Goal: Find specific page/section: Find specific page/section

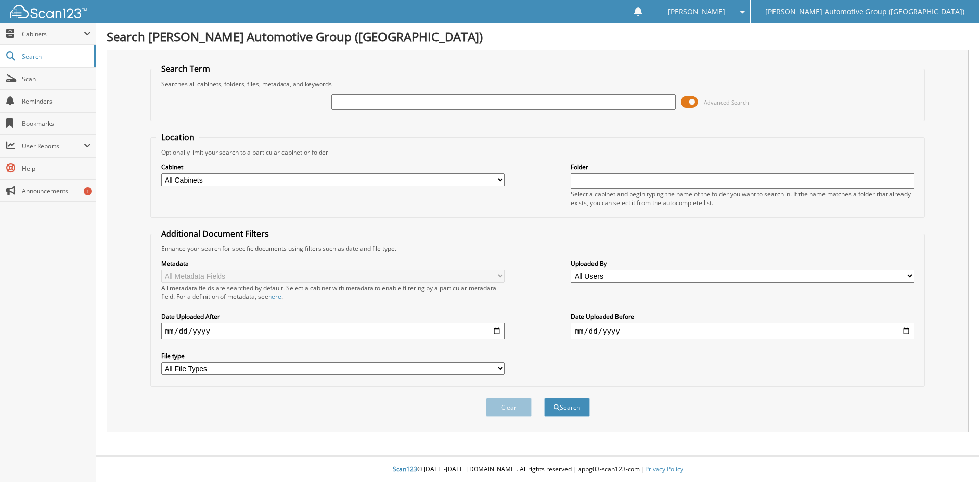
click at [344, 103] on input "text" at bounding box center [504, 101] width 344 height 15
type input "LKE39787"
click at [544, 398] on button "Search" at bounding box center [567, 407] width 46 height 19
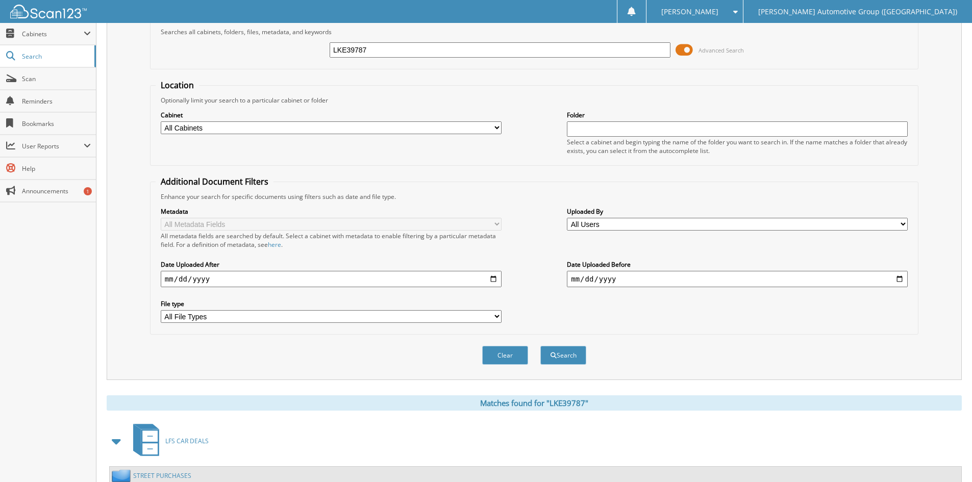
scroll to position [145, 0]
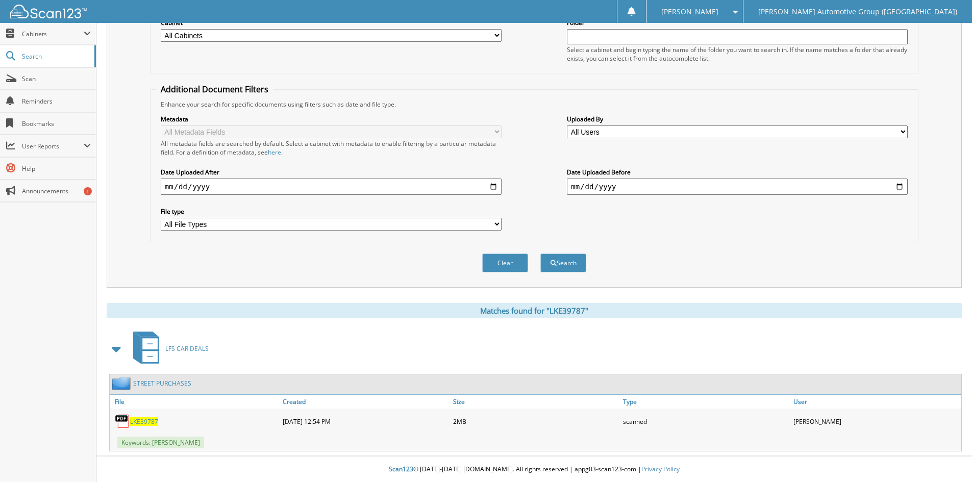
click at [139, 423] on span "LKE39787" at bounding box center [144, 421] width 28 height 9
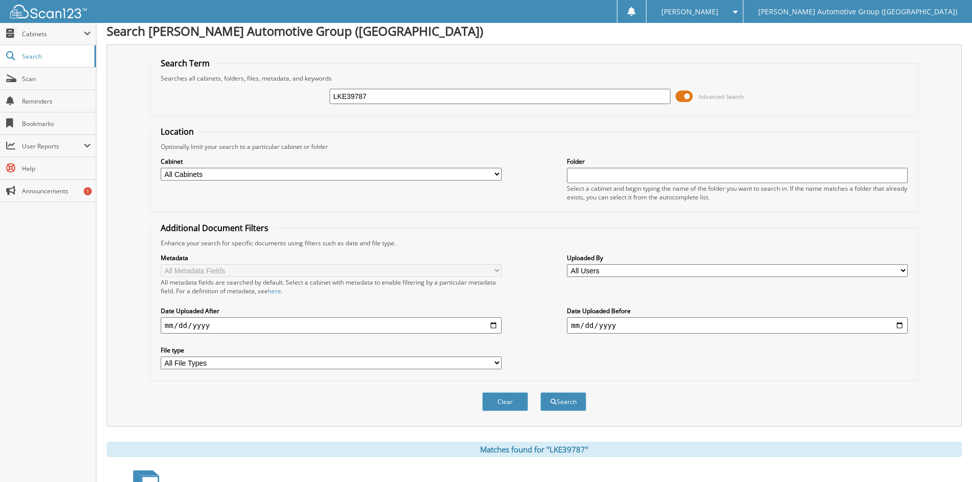
scroll to position [0, 0]
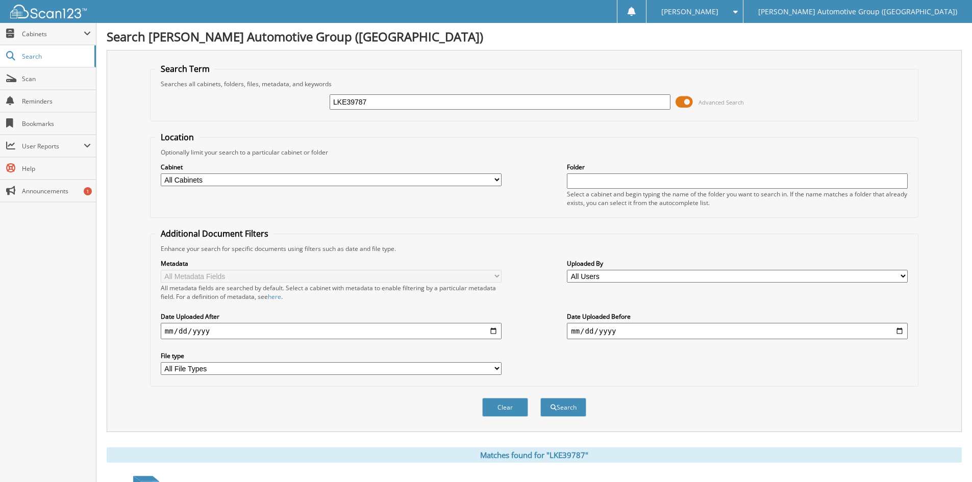
click at [381, 102] on input "LKE39787" at bounding box center [499, 101] width 341 height 15
click at [381, 101] on input "LKE39787" at bounding box center [499, 101] width 341 height 15
paste input "GZ158725"
type input "GZ158725"
click at [561, 406] on button "Search" at bounding box center [563, 407] width 46 height 19
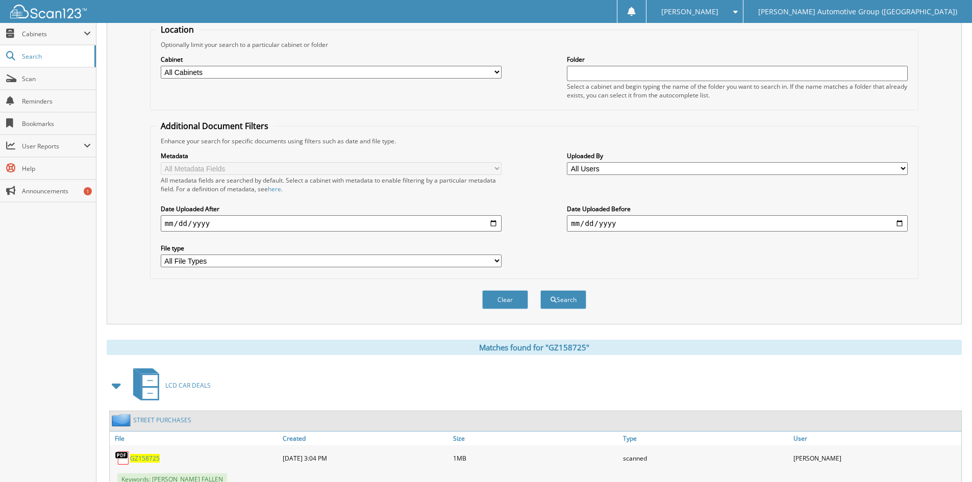
scroll to position [255, 0]
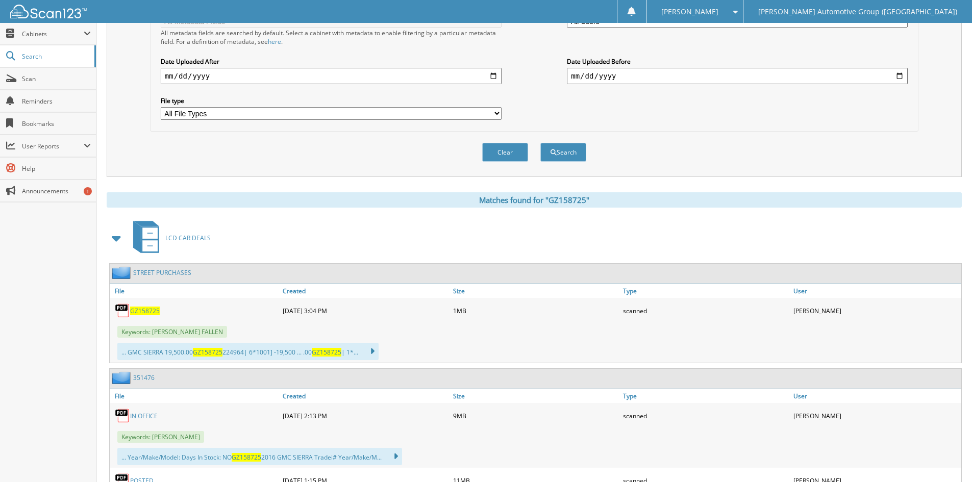
click at [144, 310] on span "GZ158725" at bounding box center [145, 311] width 30 height 9
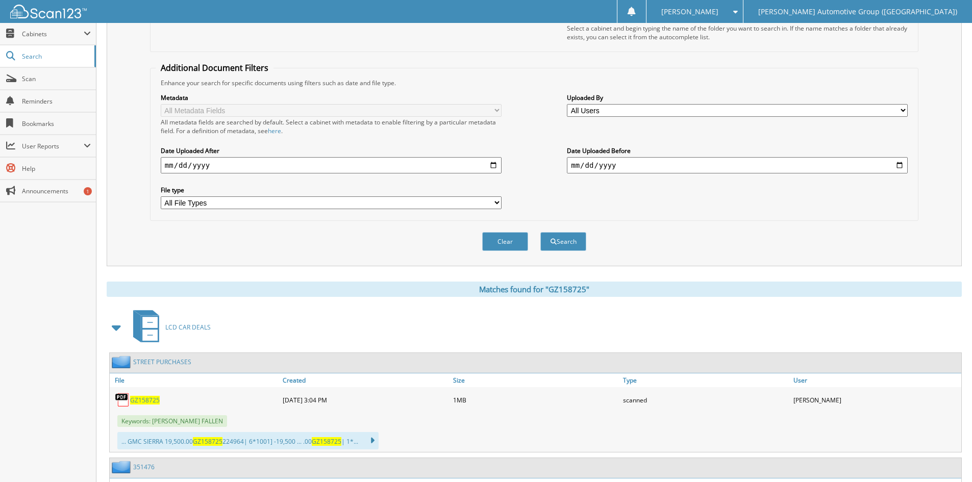
scroll to position [0, 0]
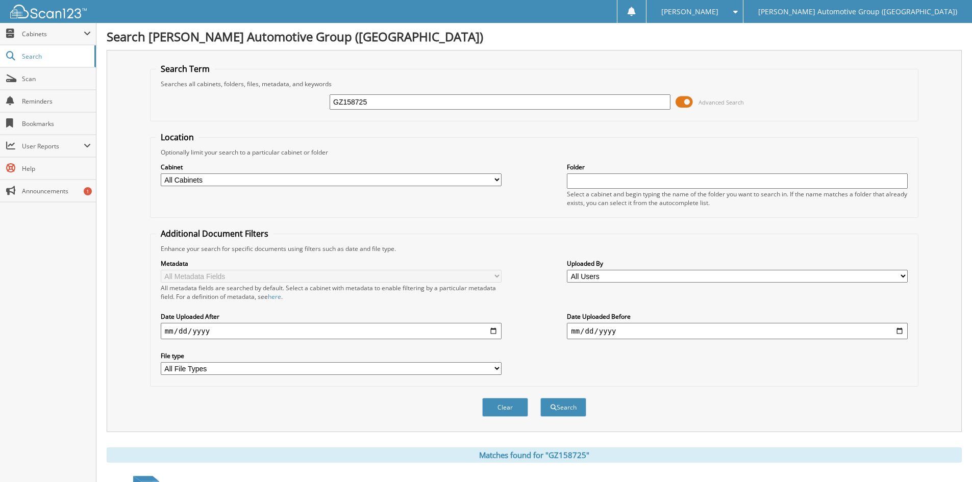
click at [390, 105] on input "GZ158725" at bounding box center [499, 101] width 341 height 15
paste input "LEA88422"
type input "LEA88422"
click at [562, 408] on button "Search" at bounding box center [563, 407] width 46 height 19
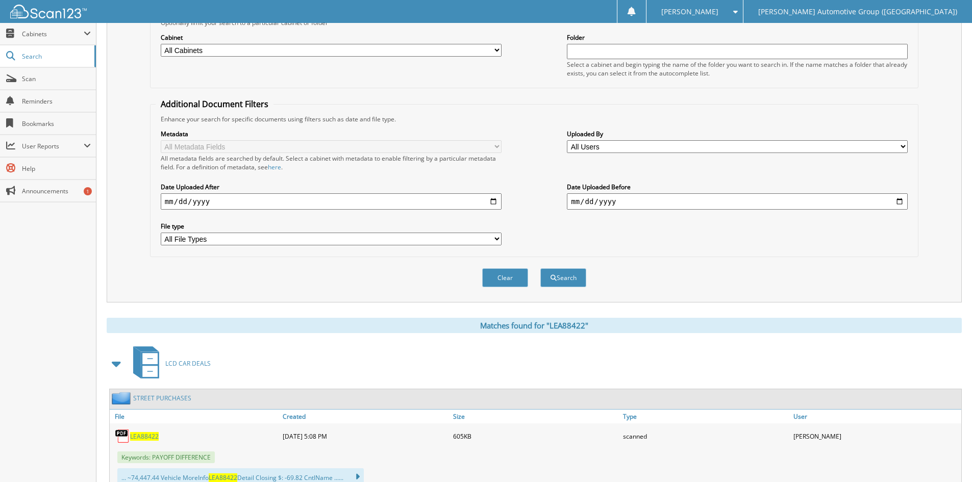
scroll to position [255, 0]
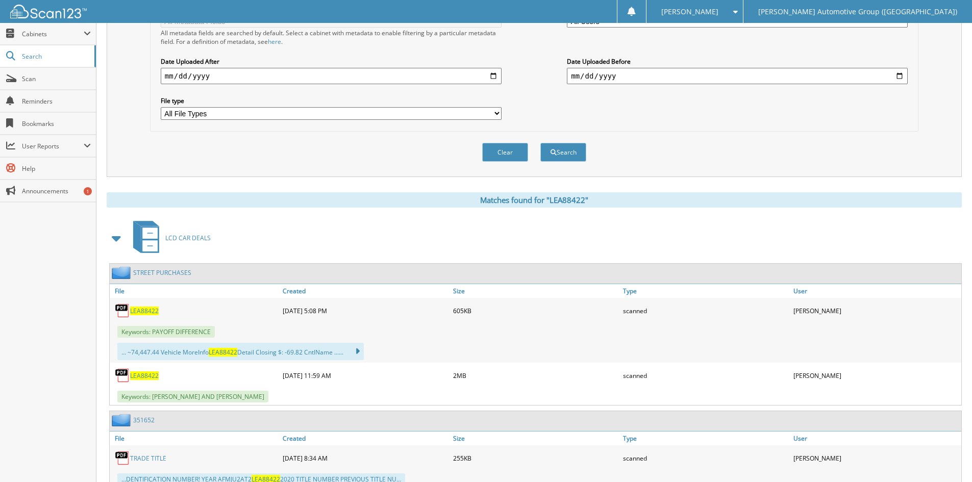
click at [140, 375] on span "LEA88422" at bounding box center [144, 375] width 29 height 9
click at [139, 311] on span "LEA88422" at bounding box center [144, 311] width 29 height 9
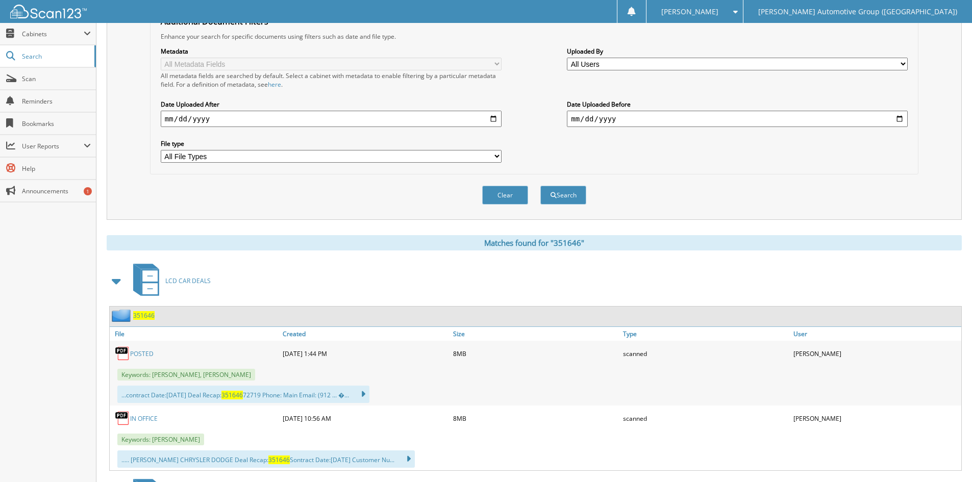
scroll to position [51, 0]
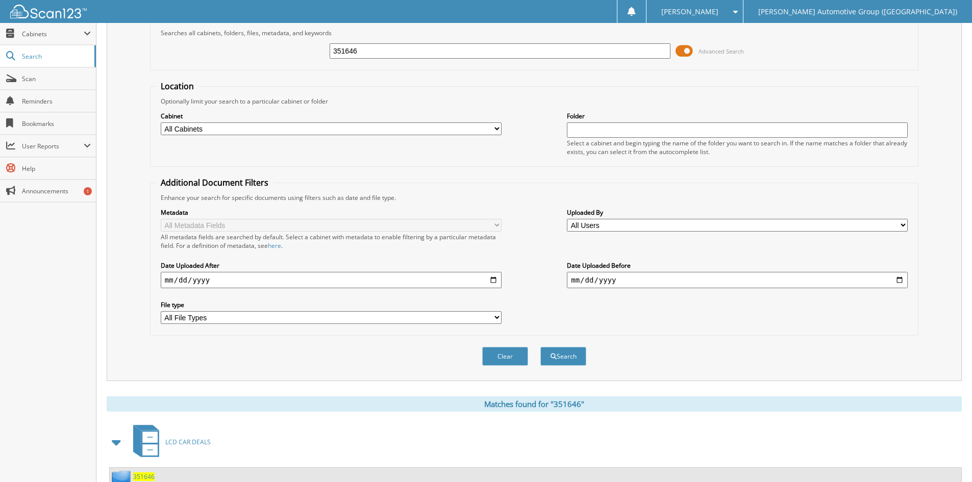
click at [401, 49] on input "351646" at bounding box center [499, 50] width 341 height 15
type input "351650"
click at [540, 347] on button "Search" at bounding box center [563, 356] width 46 height 19
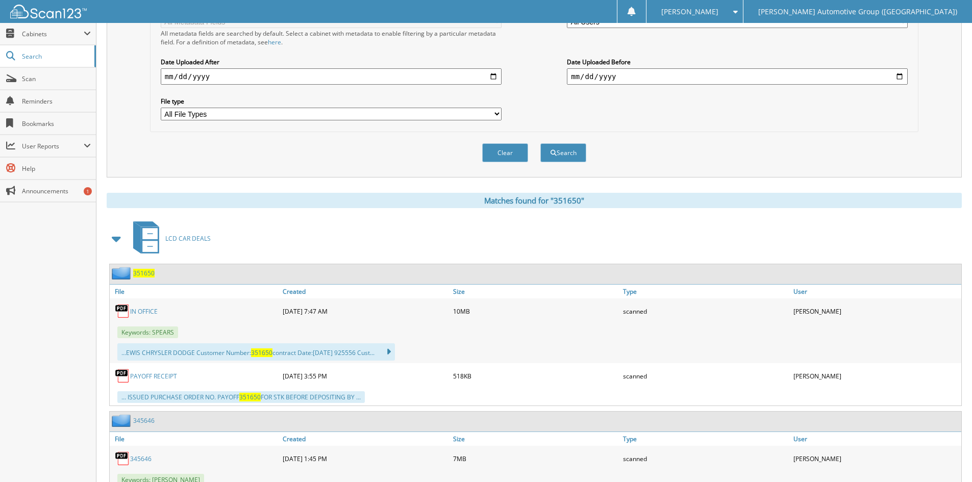
scroll to position [255, 0]
click at [145, 311] on link "IN OFFICE" at bounding box center [144, 311] width 28 height 9
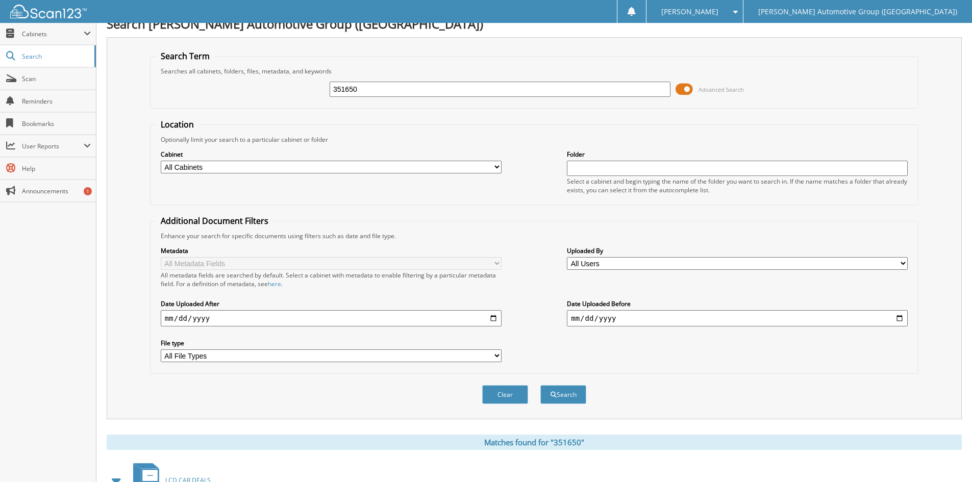
scroll to position [0, 0]
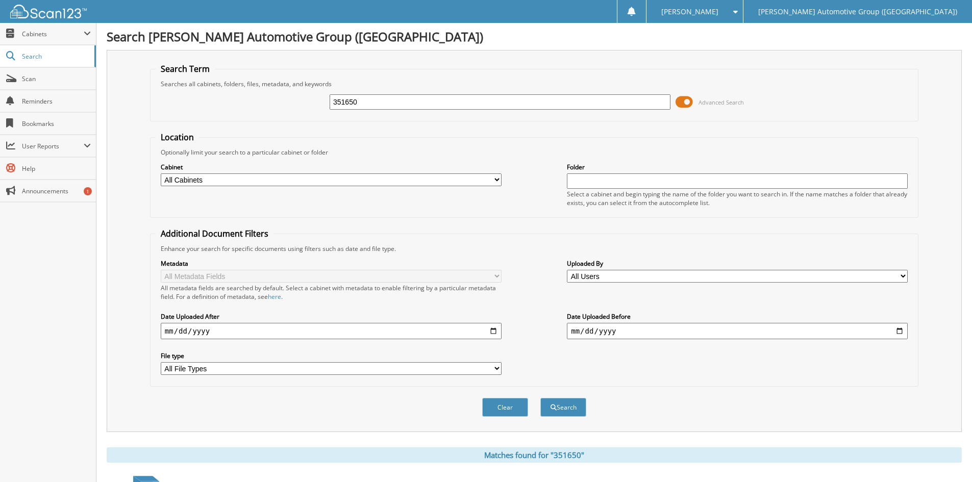
click at [371, 99] on input "351650" at bounding box center [499, 101] width 341 height 15
type input "351651"
click at [540, 398] on button "Search" at bounding box center [563, 407] width 46 height 19
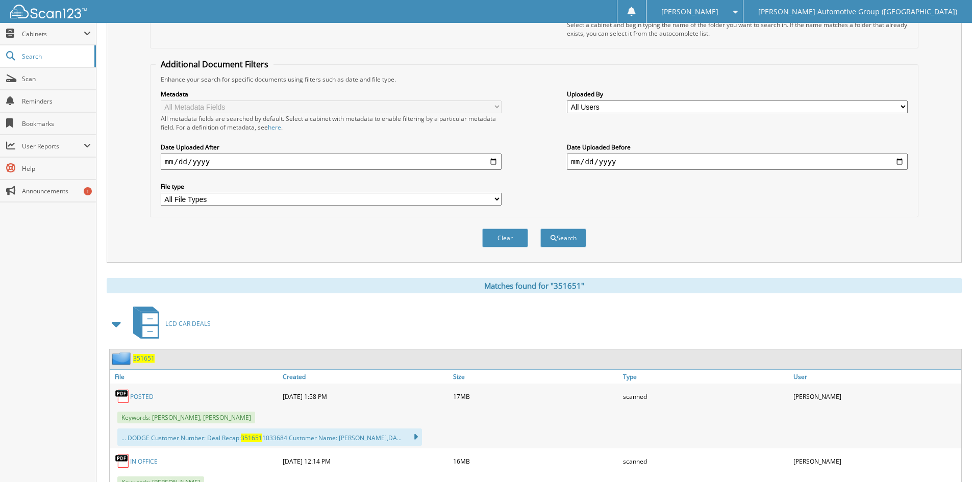
scroll to position [306, 0]
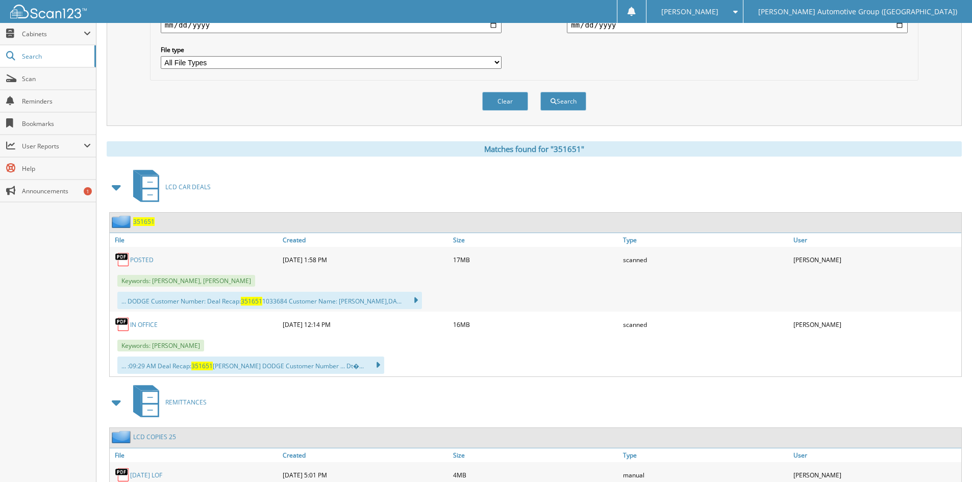
click at [146, 260] on link "POSTED" at bounding box center [141, 260] width 23 height 9
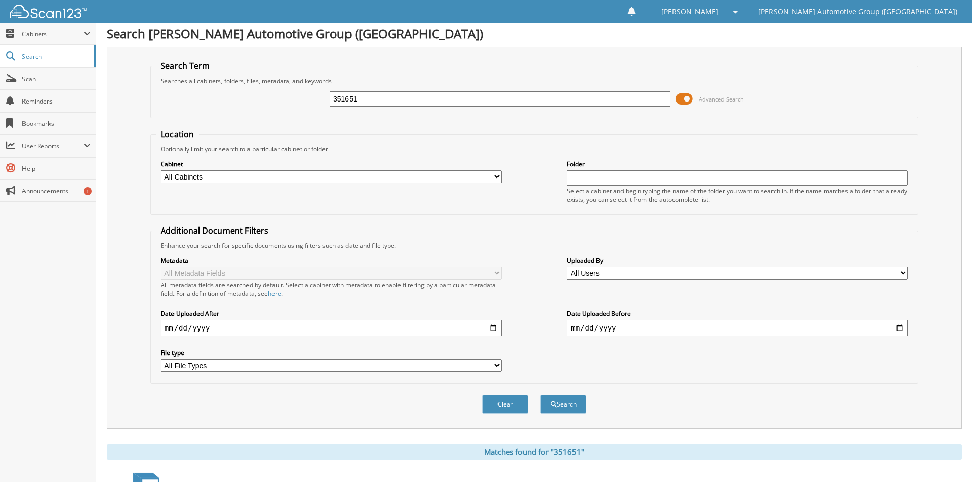
scroll to position [0, 0]
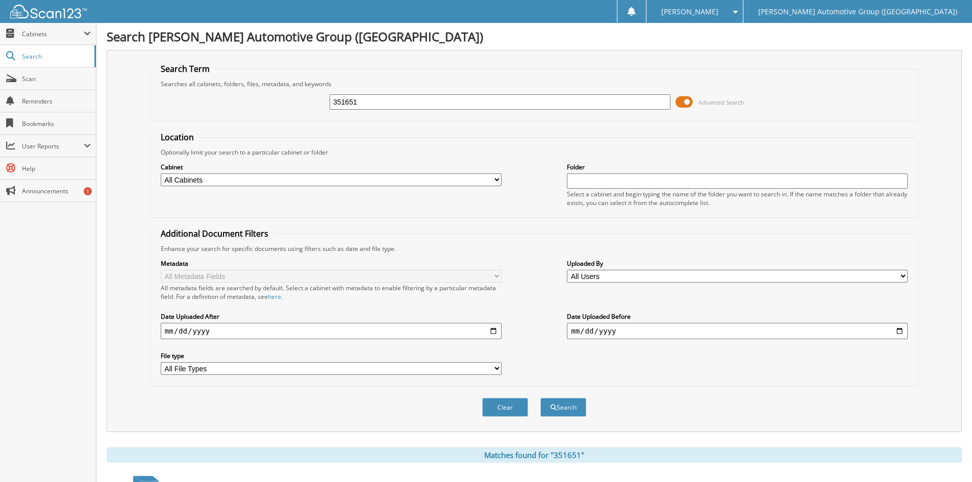
click at [386, 104] on input "351651" at bounding box center [499, 101] width 341 height 15
type input "351658"
click at [540, 398] on button "Search" at bounding box center [563, 407] width 46 height 19
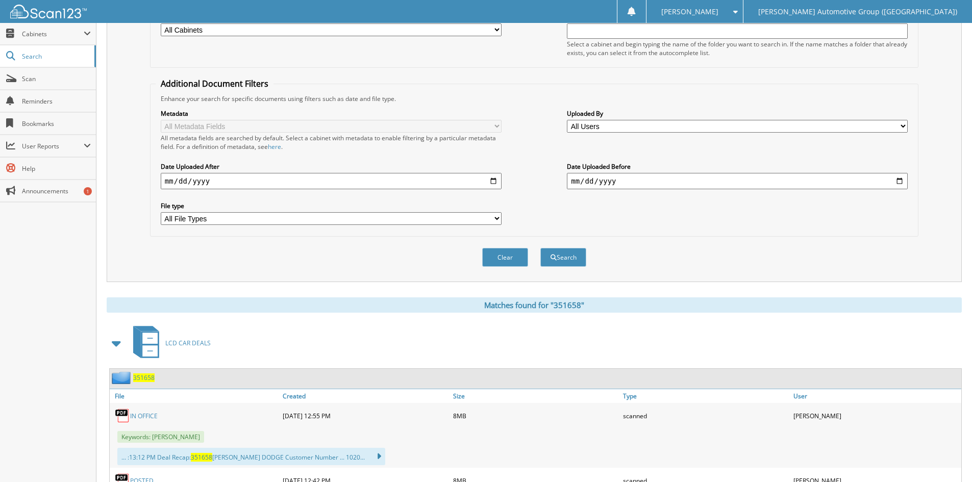
scroll to position [255, 0]
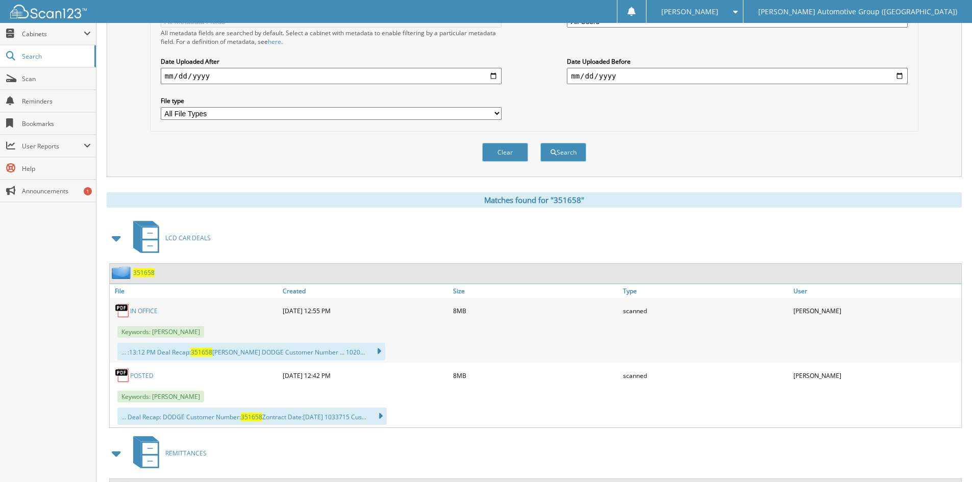
click at [139, 375] on link "POSTED" at bounding box center [141, 375] width 23 height 9
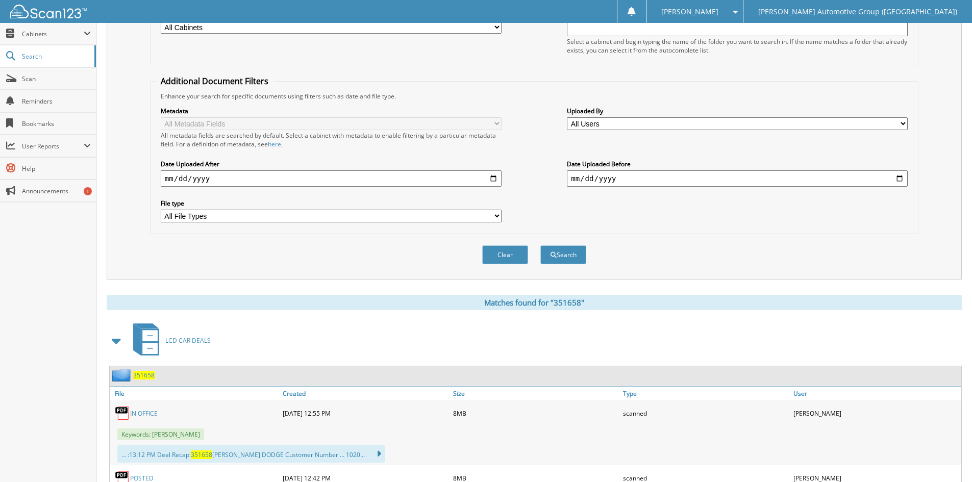
scroll to position [0, 0]
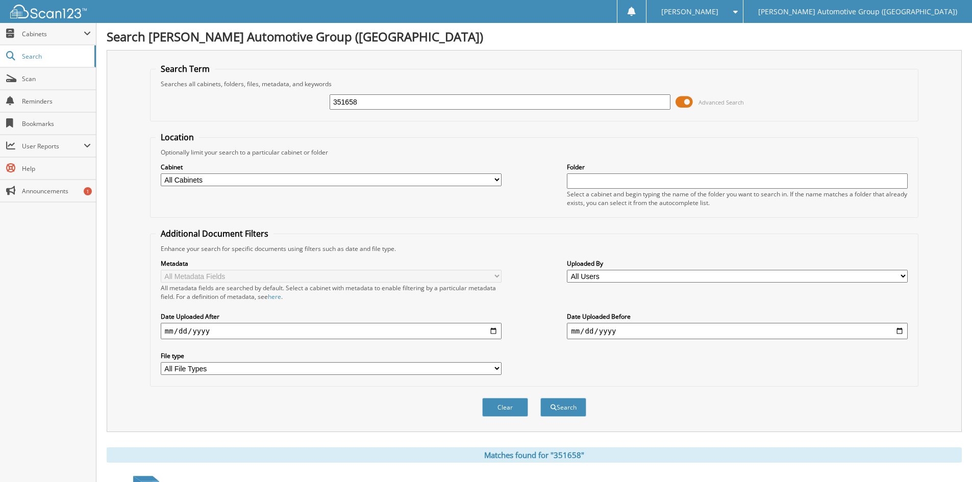
click at [374, 101] on input "351658" at bounding box center [499, 101] width 341 height 15
type input "351672"
click at [564, 404] on button "Search" at bounding box center [563, 407] width 46 height 19
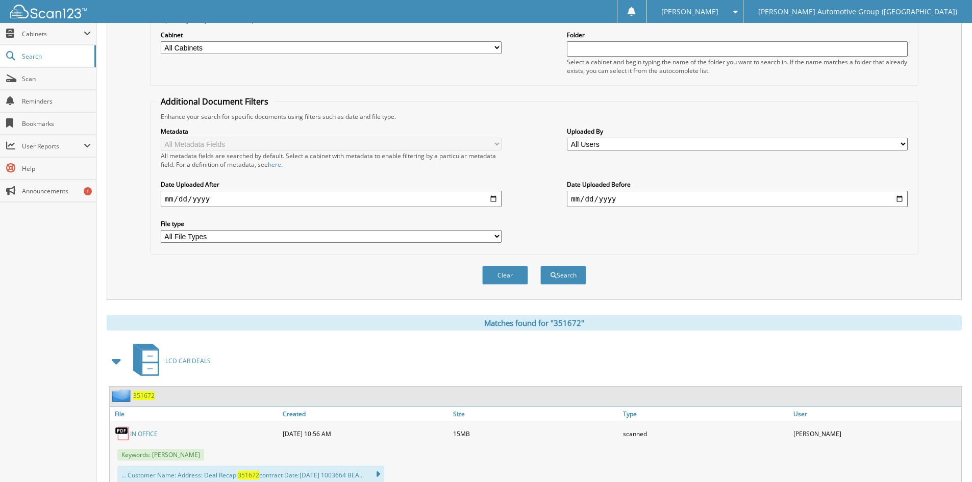
scroll to position [357, 0]
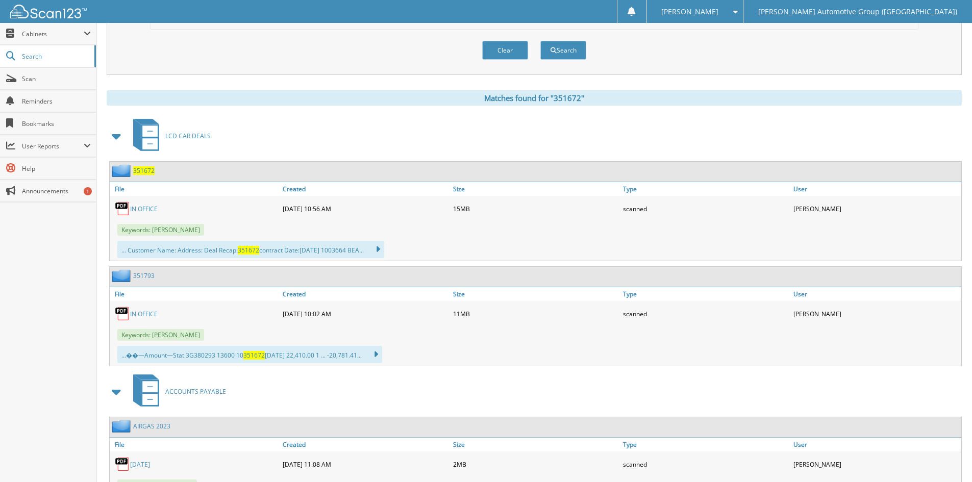
click at [139, 209] on link "IN OFFICE" at bounding box center [144, 209] width 28 height 9
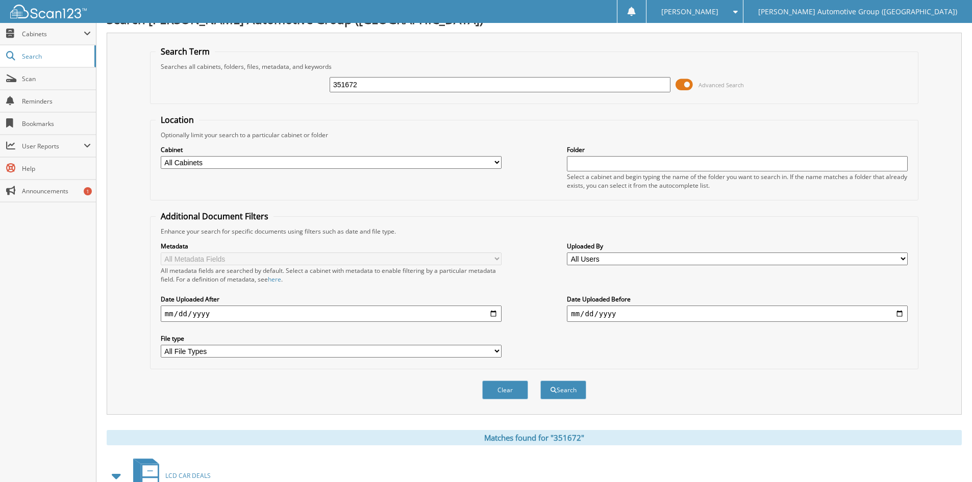
scroll to position [0, 0]
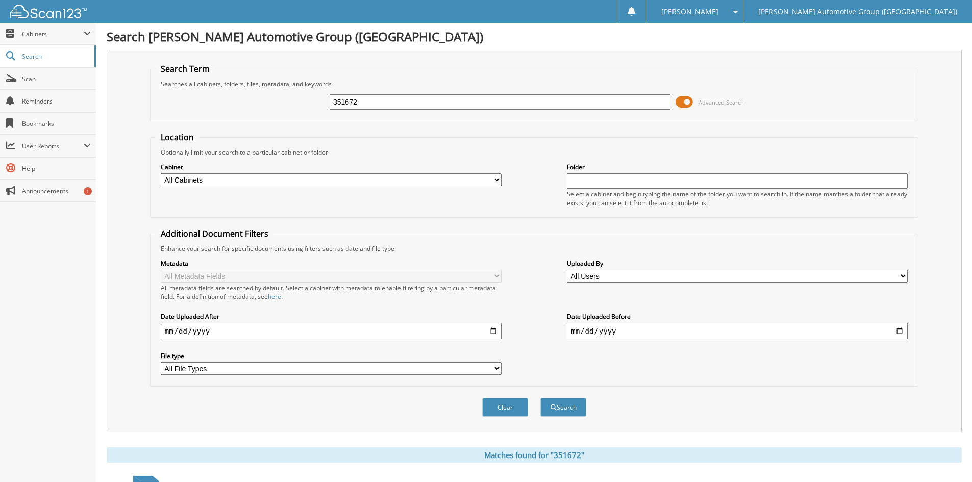
click at [375, 104] on input "351672" at bounding box center [499, 101] width 341 height 15
type input "351690"
click at [561, 406] on button "Search" at bounding box center [563, 407] width 46 height 19
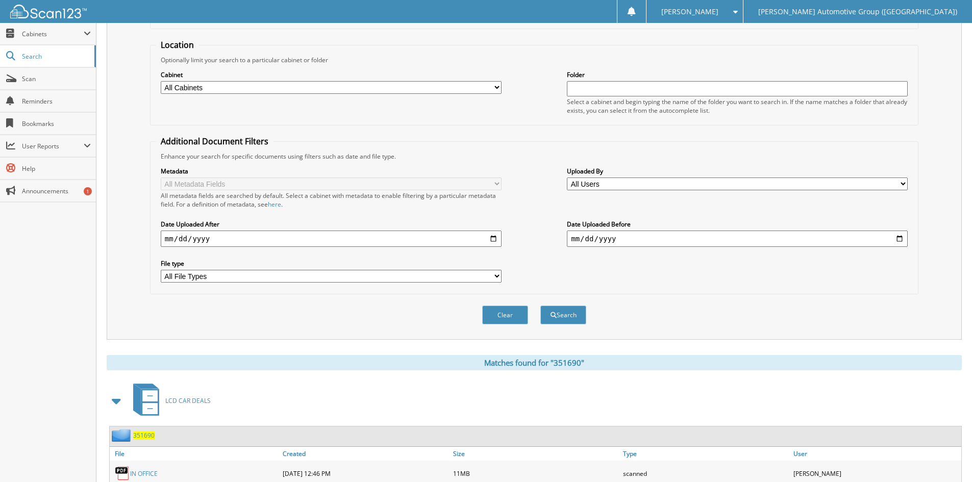
scroll to position [204, 0]
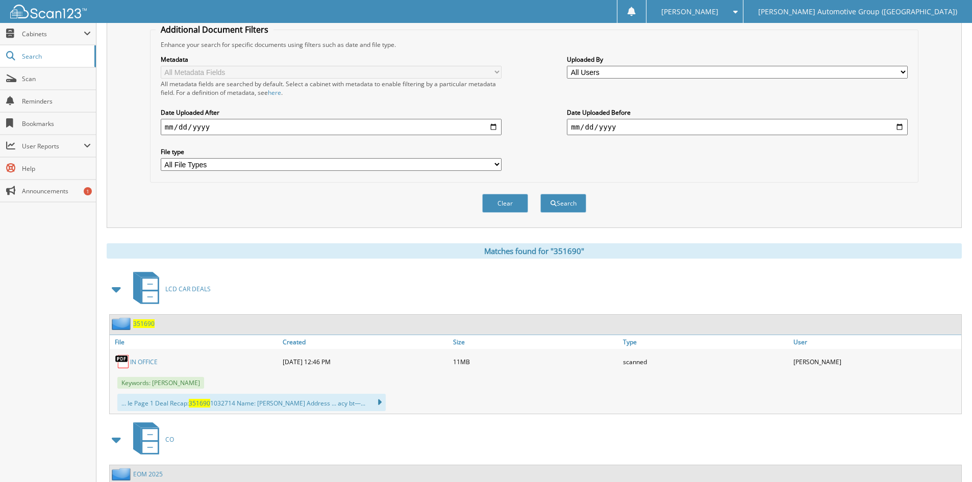
click at [148, 361] on link "IN OFFICE" at bounding box center [144, 362] width 28 height 9
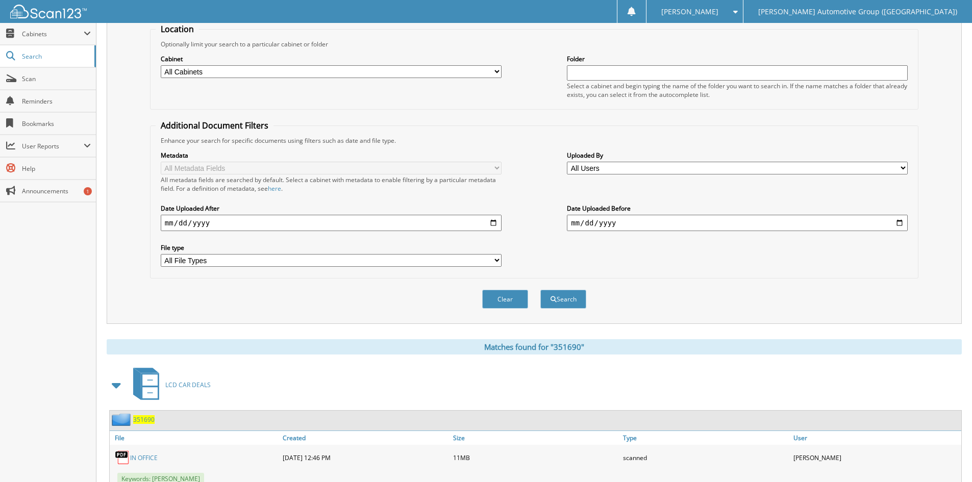
scroll to position [0, 0]
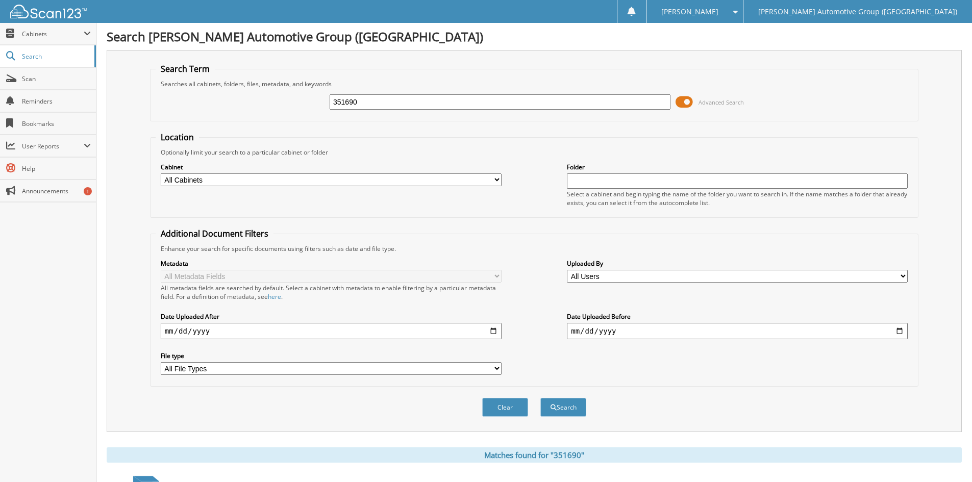
click at [375, 101] on input "351690" at bounding box center [499, 101] width 341 height 15
type input "351693"
click at [558, 409] on button "Search" at bounding box center [563, 407] width 46 height 19
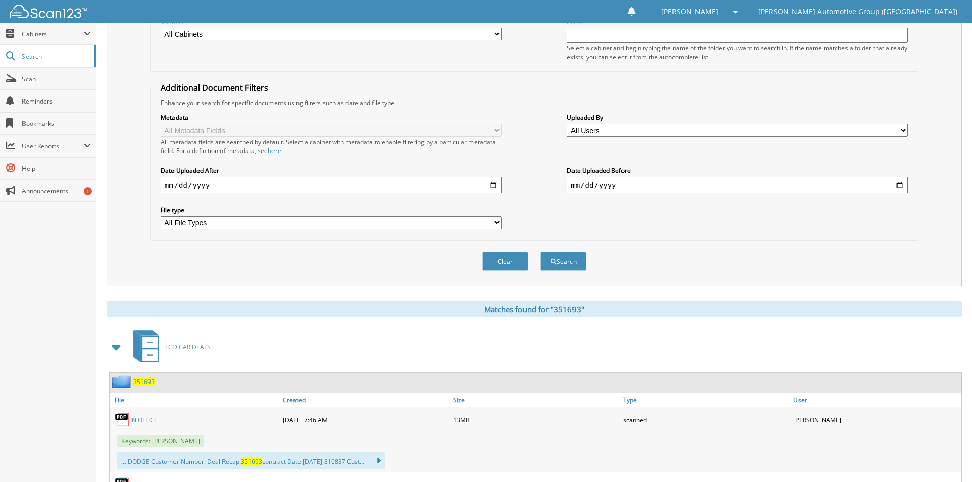
scroll to position [306, 0]
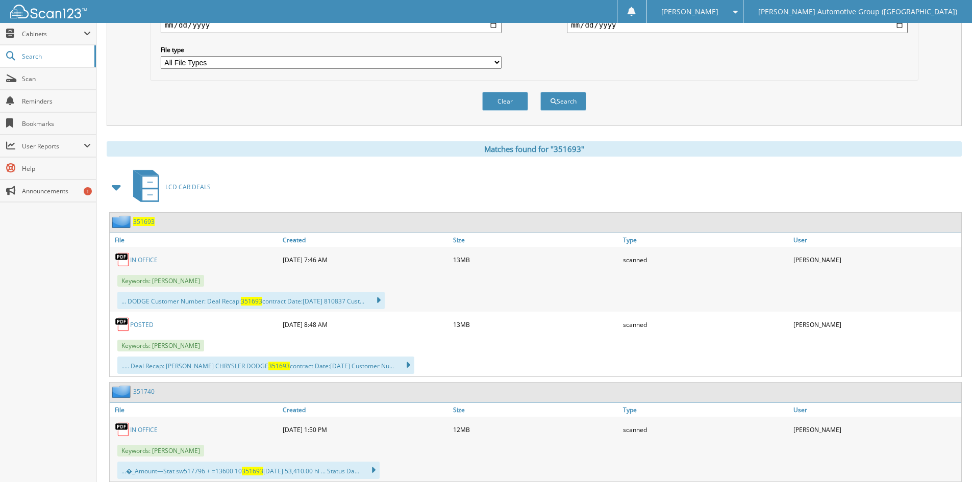
click at [148, 261] on link "IN OFFICE" at bounding box center [144, 260] width 28 height 9
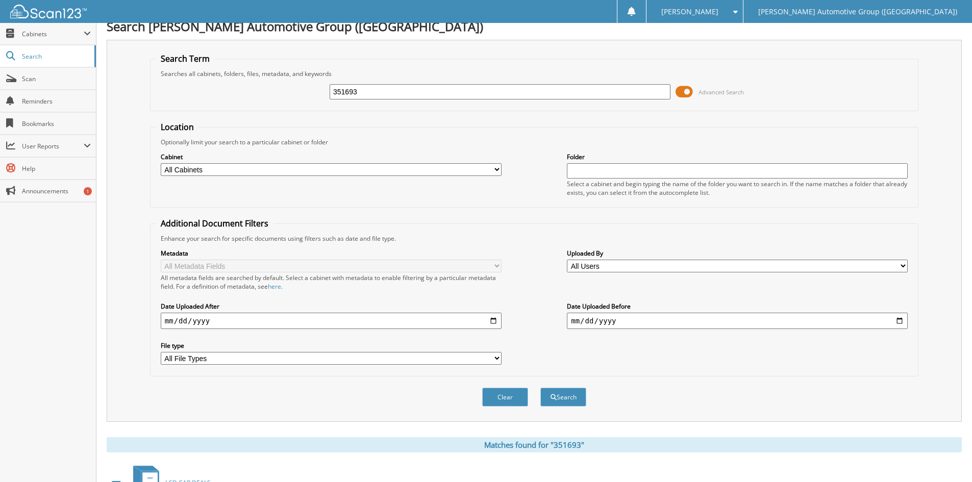
scroll to position [0, 0]
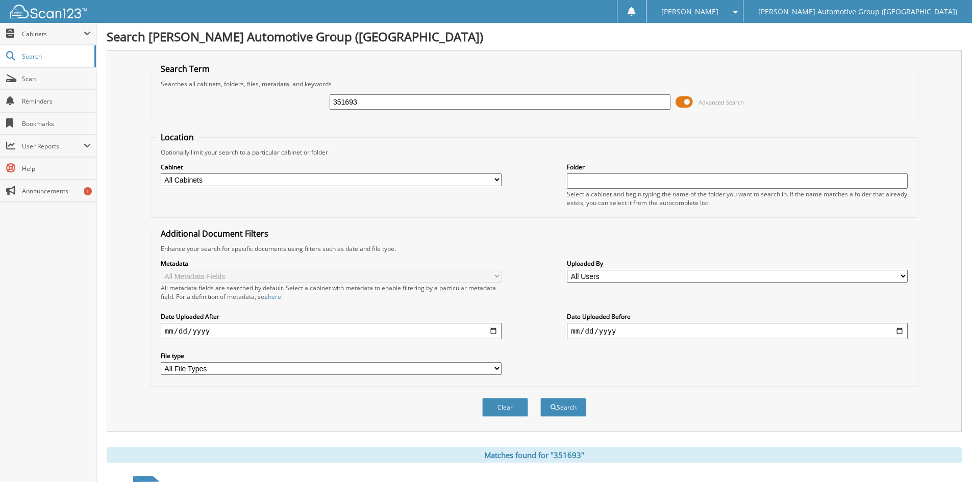
click at [368, 104] on input "351693" at bounding box center [499, 101] width 341 height 15
type input "351698"
click at [560, 404] on button "Search" at bounding box center [563, 407] width 46 height 19
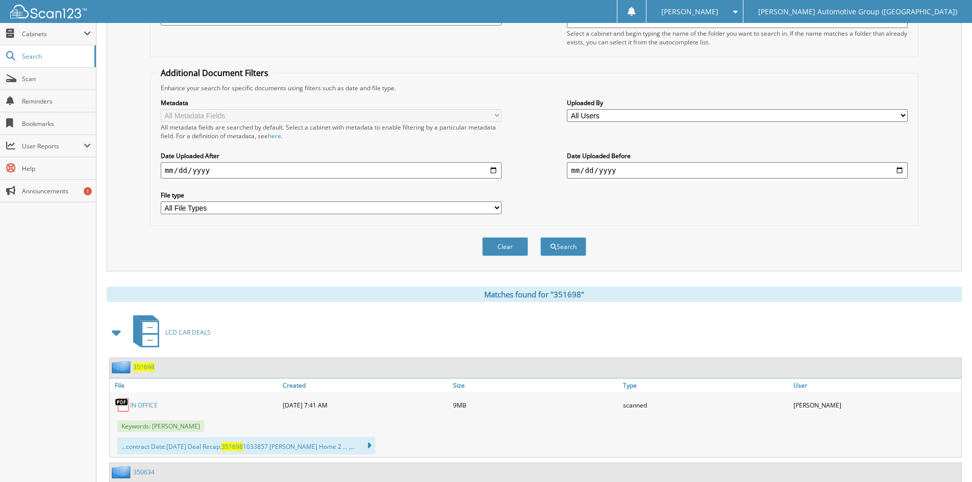
scroll to position [306, 0]
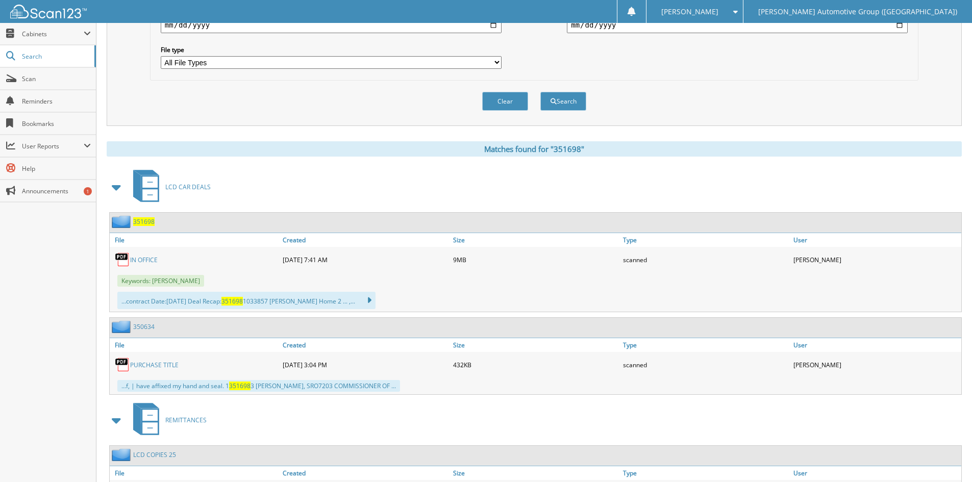
click at [140, 260] on link "IN OFFICE" at bounding box center [144, 260] width 28 height 9
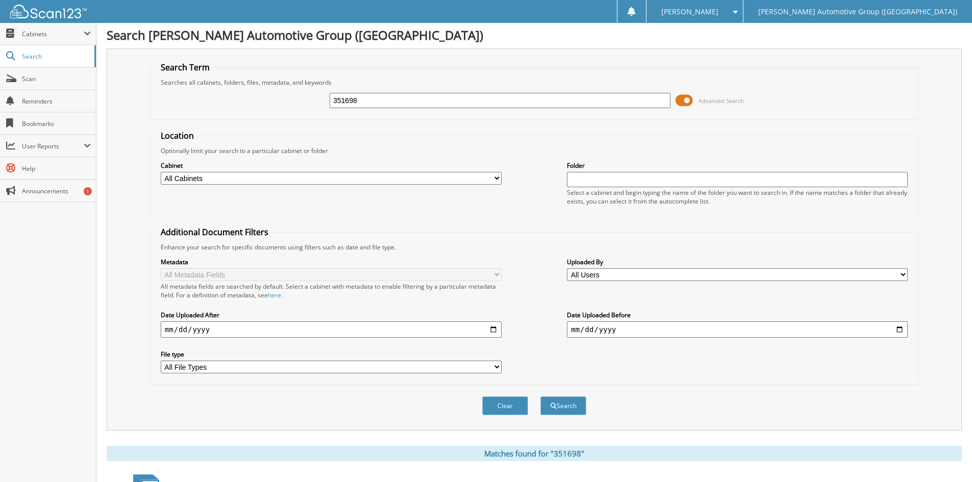
scroll to position [0, 0]
click at [387, 101] on input "351698" at bounding box center [499, 101] width 341 height 15
type input "351702"
click at [540, 398] on button "Search" at bounding box center [563, 407] width 46 height 19
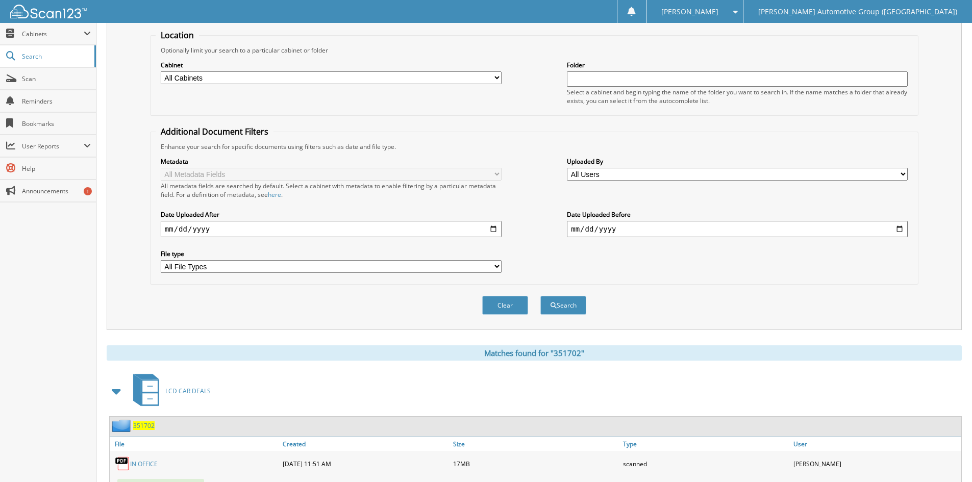
scroll to position [255, 0]
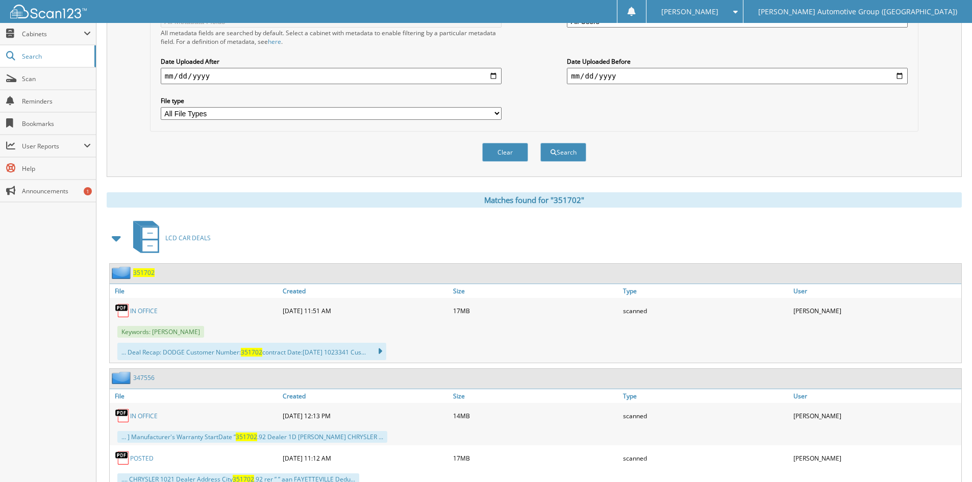
click at [147, 311] on link "IN OFFICE" at bounding box center [144, 311] width 28 height 9
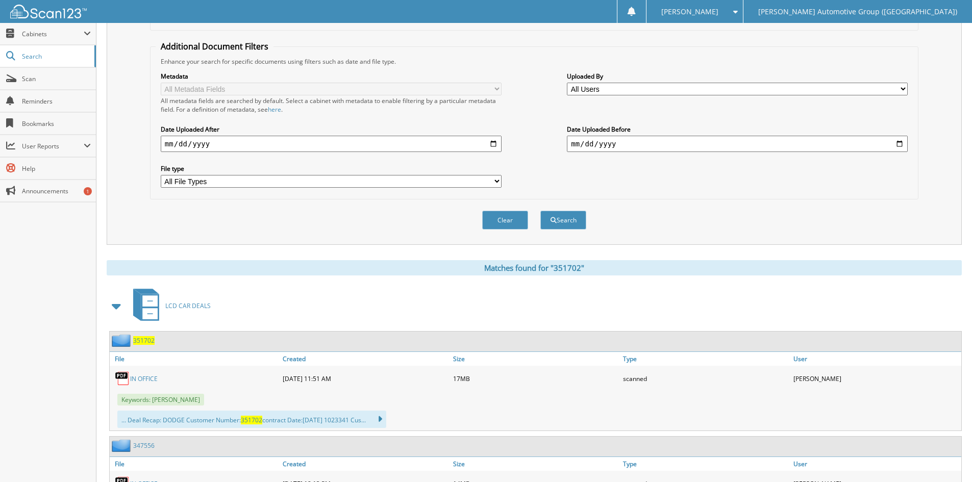
scroll to position [0, 0]
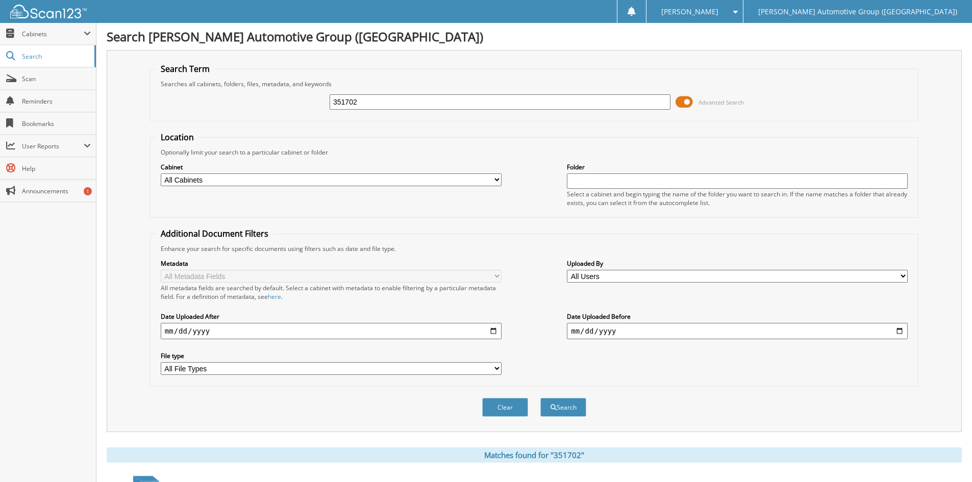
click at [369, 105] on input "351702" at bounding box center [499, 101] width 341 height 15
type input "351703"
click at [540, 398] on button "Search" at bounding box center [563, 407] width 46 height 19
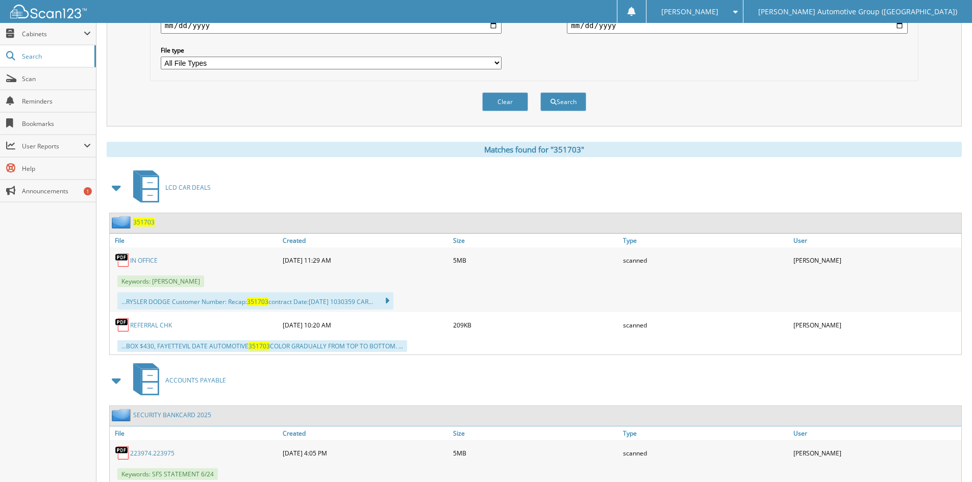
scroll to position [354, 0]
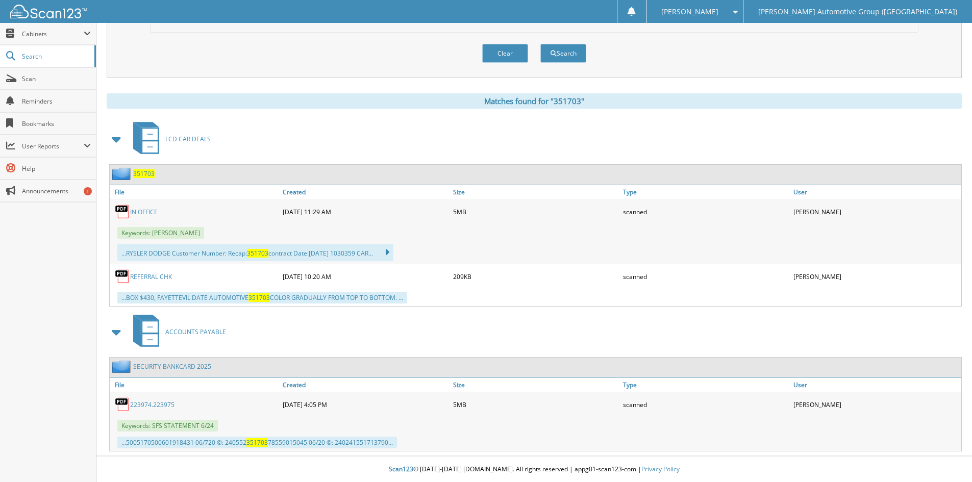
click at [147, 213] on link "IN OFFICE" at bounding box center [144, 212] width 28 height 9
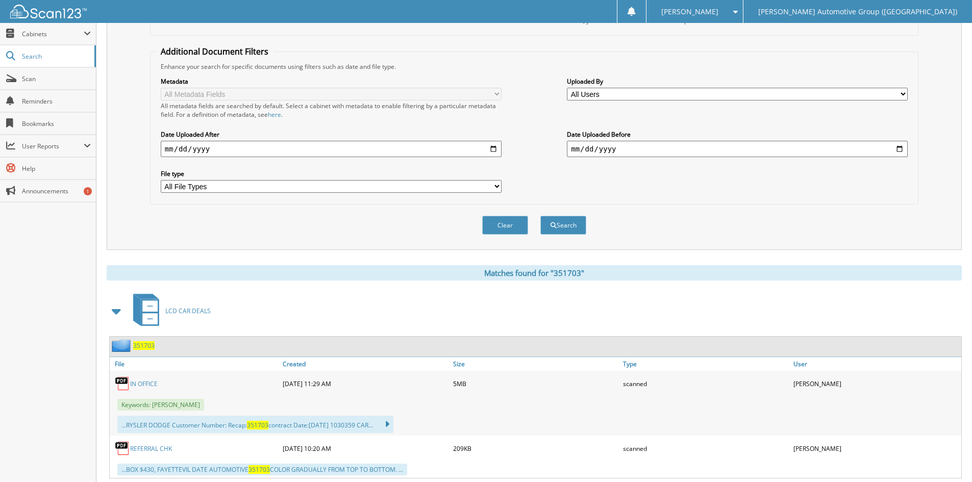
scroll to position [0, 0]
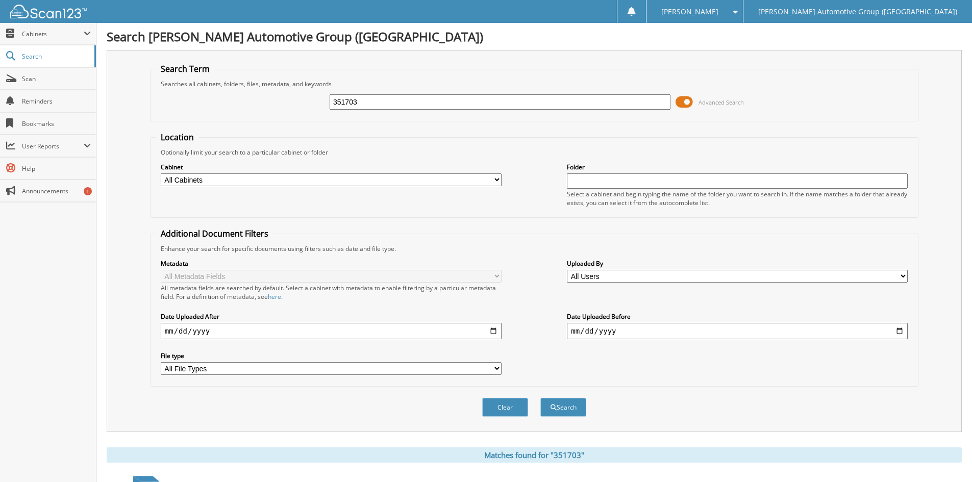
click at [368, 99] on input "351703" at bounding box center [499, 101] width 341 height 15
type input "351707"
click at [570, 409] on button "Search" at bounding box center [563, 407] width 46 height 19
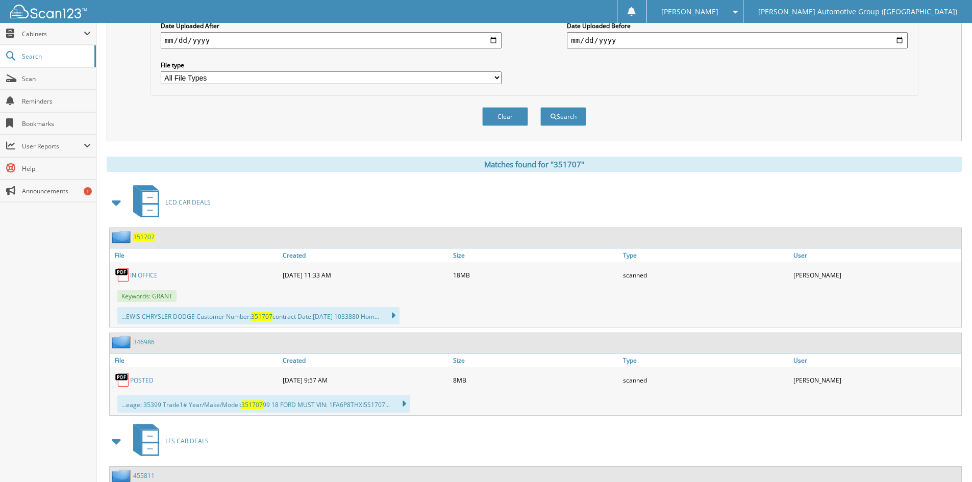
scroll to position [306, 0]
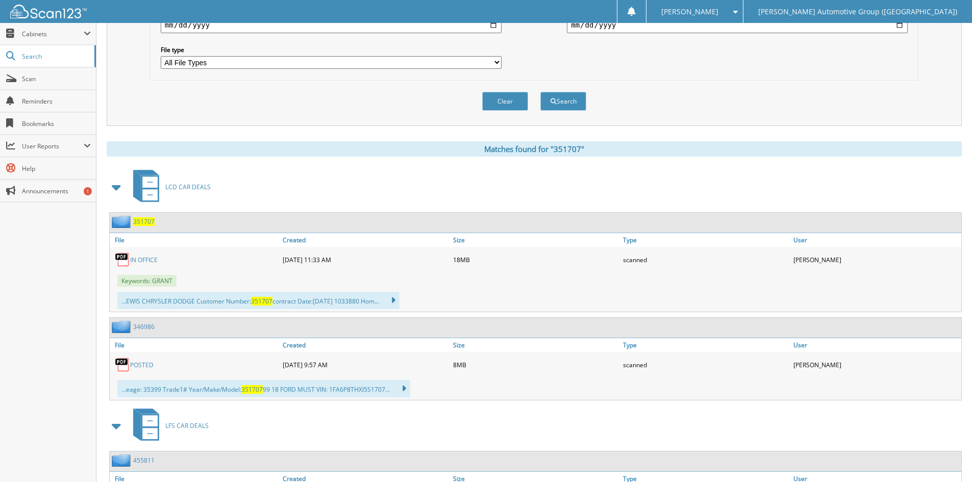
click at [143, 259] on link "IN OFFICE" at bounding box center [144, 260] width 28 height 9
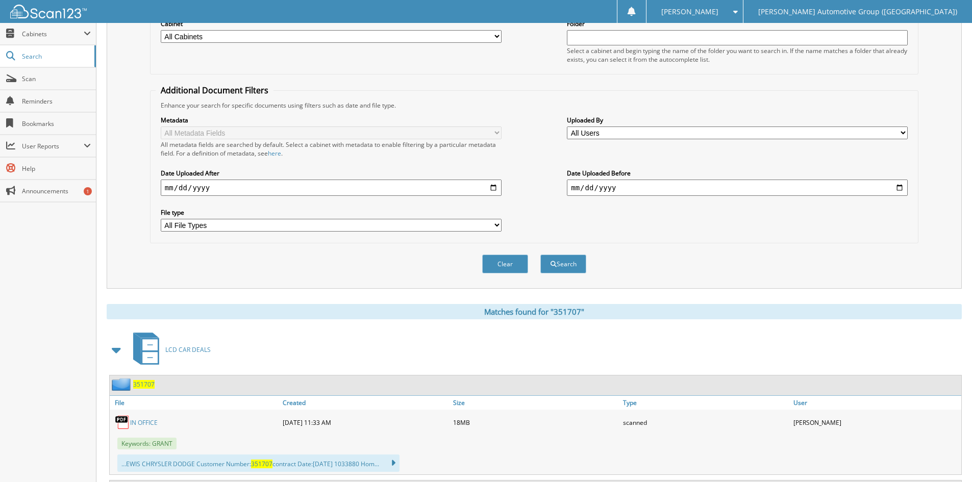
scroll to position [0, 0]
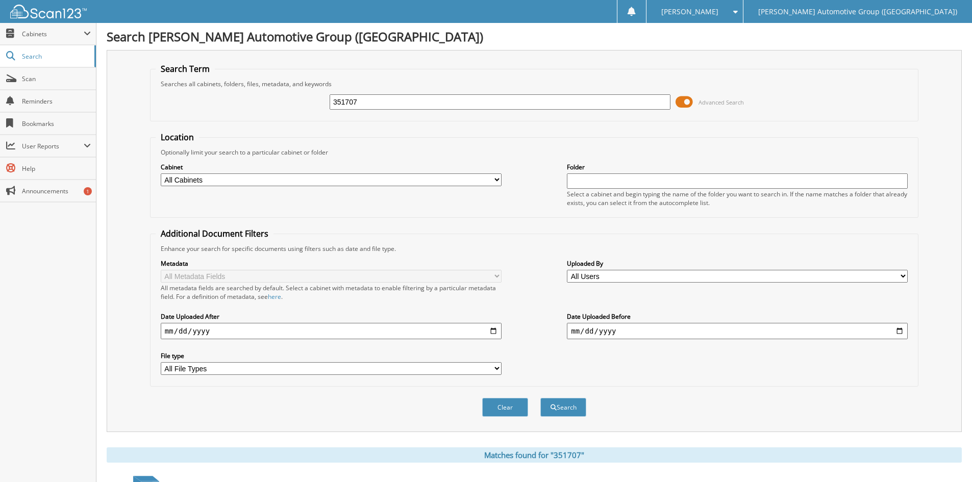
click at [366, 102] on input "351707" at bounding box center [499, 101] width 341 height 15
type input "351709"
click at [565, 408] on button "Search" at bounding box center [563, 407] width 46 height 19
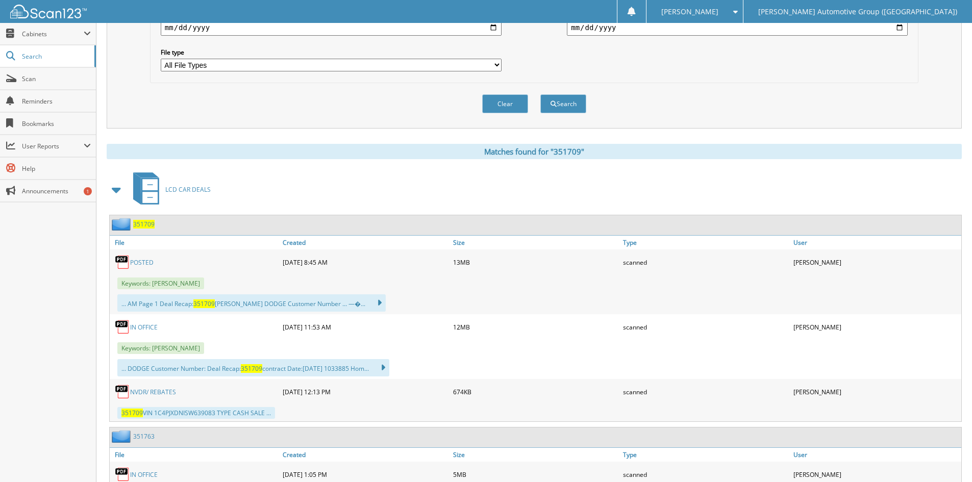
scroll to position [306, 0]
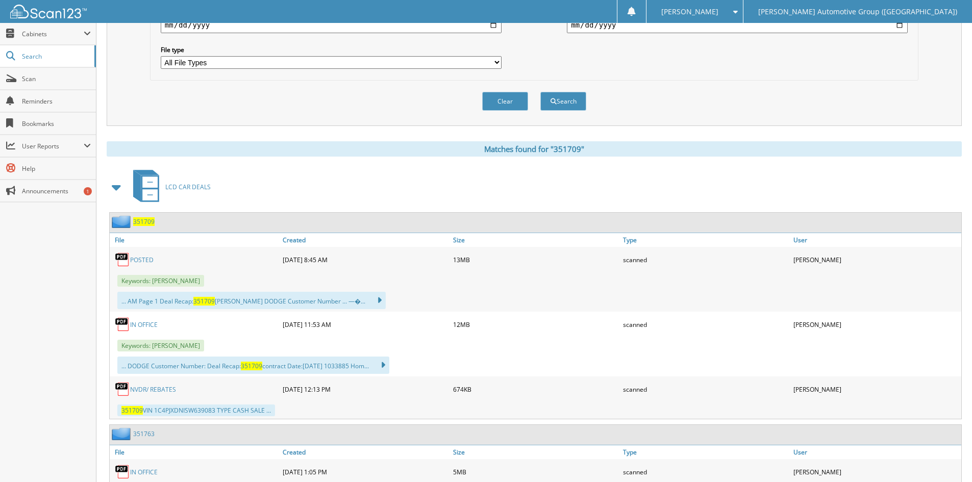
click at [138, 261] on link "POSTED" at bounding box center [141, 260] width 23 height 9
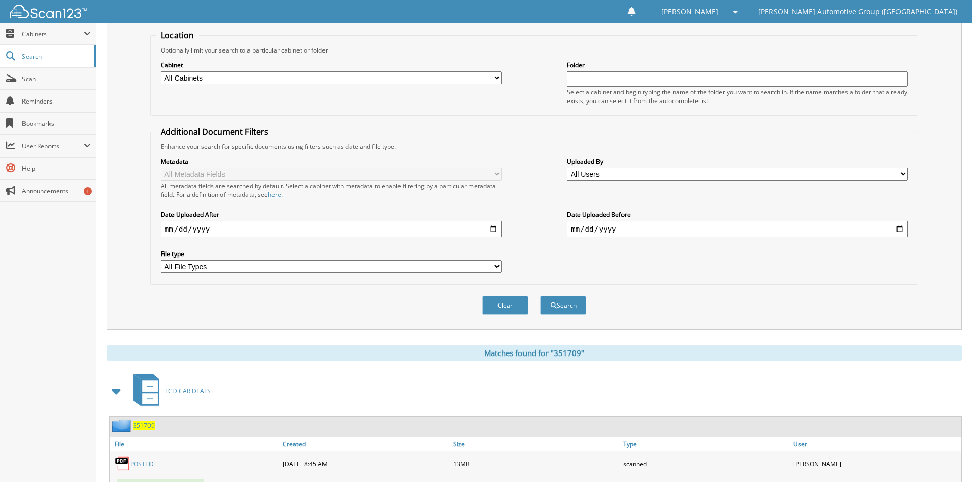
scroll to position [0, 0]
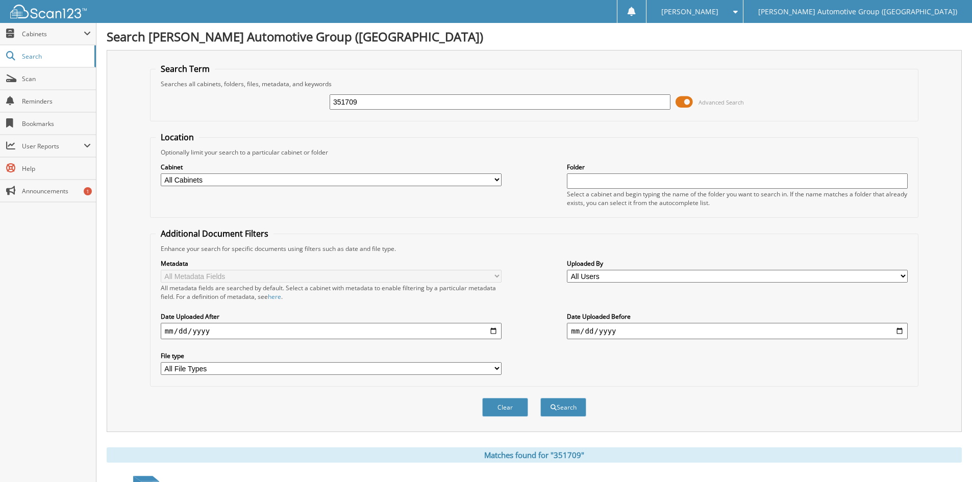
click at [362, 99] on input "351709" at bounding box center [499, 101] width 341 height 15
type input "351713"
click at [565, 408] on button "Search" at bounding box center [563, 407] width 46 height 19
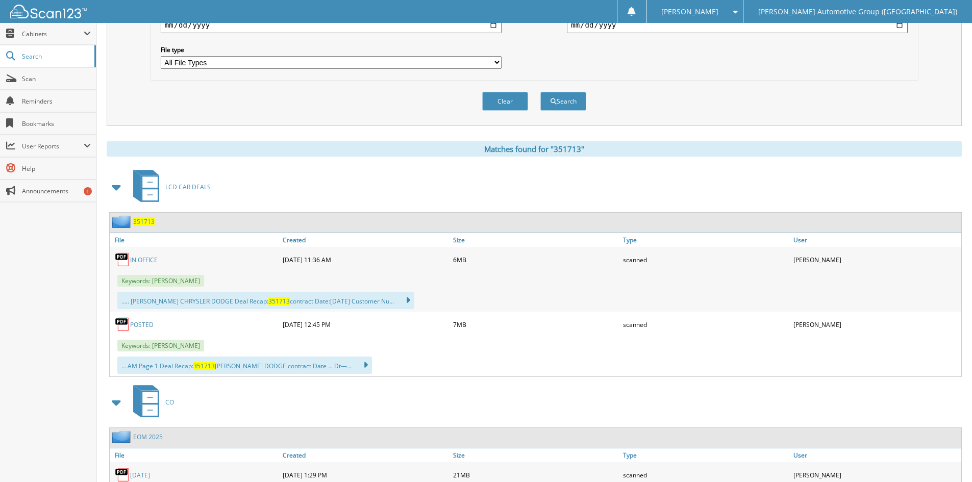
click at [142, 325] on link "POSTED" at bounding box center [141, 324] width 23 height 9
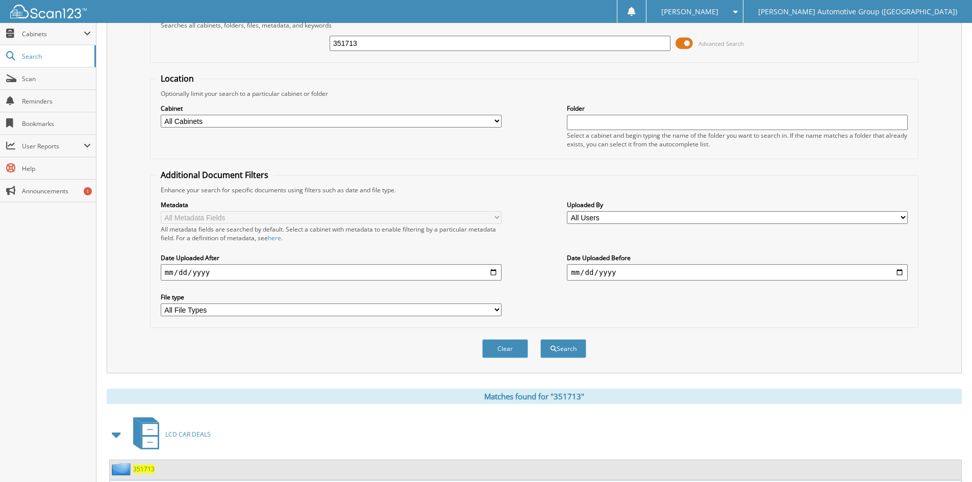
scroll to position [51, 0]
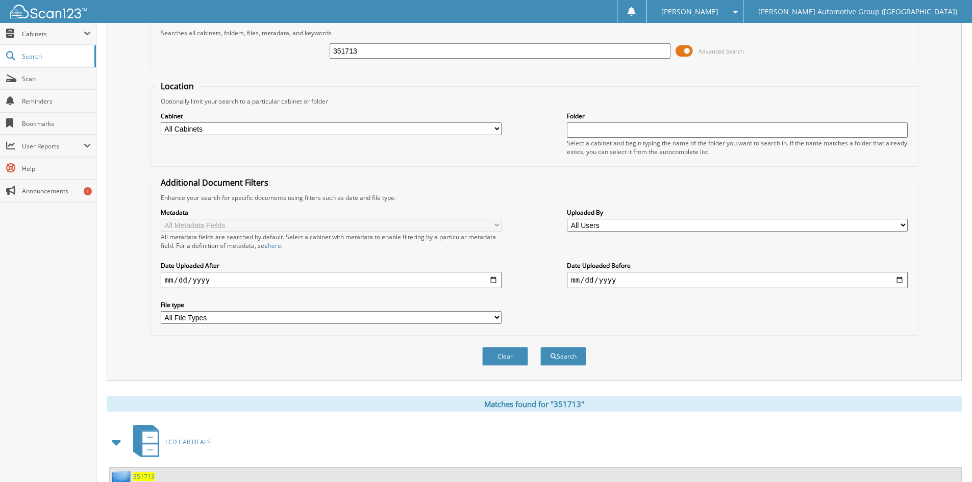
click at [412, 48] on input "351713" at bounding box center [499, 50] width 341 height 15
type input "351716"
click at [540, 347] on button "Search" at bounding box center [563, 356] width 46 height 19
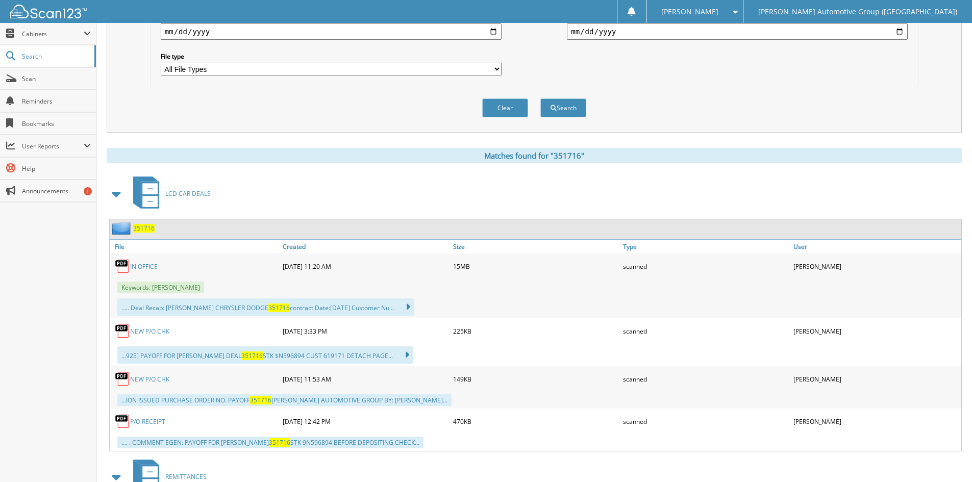
scroll to position [357, 0]
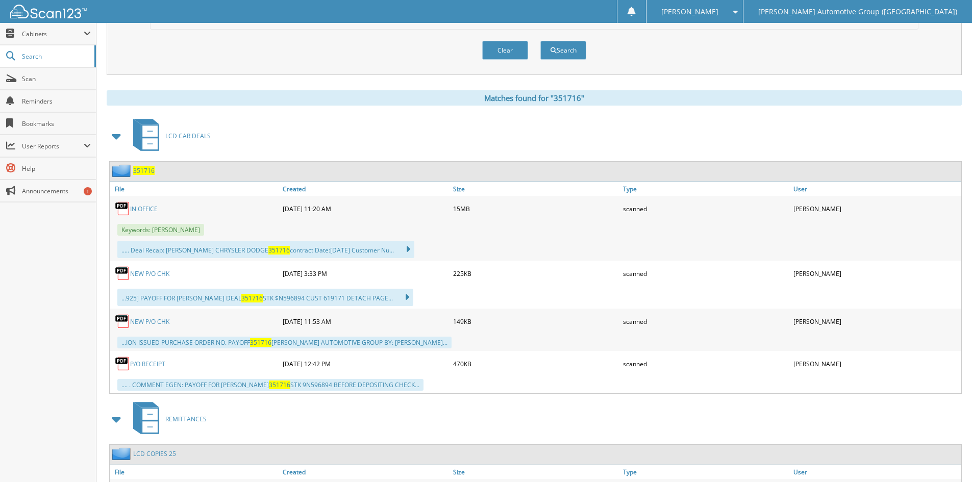
click at [147, 209] on link "IN OFFICE" at bounding box center [144, 209] width 28 height 9
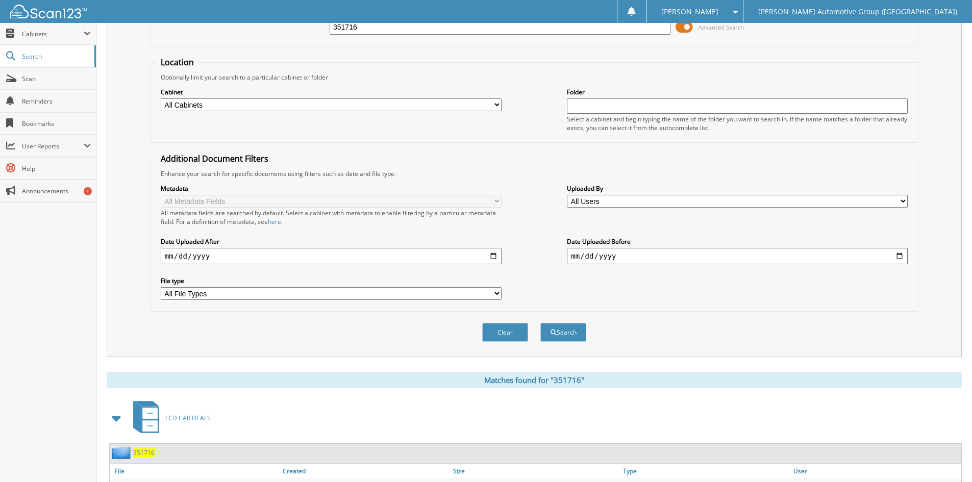
scroll to position [51, 0]
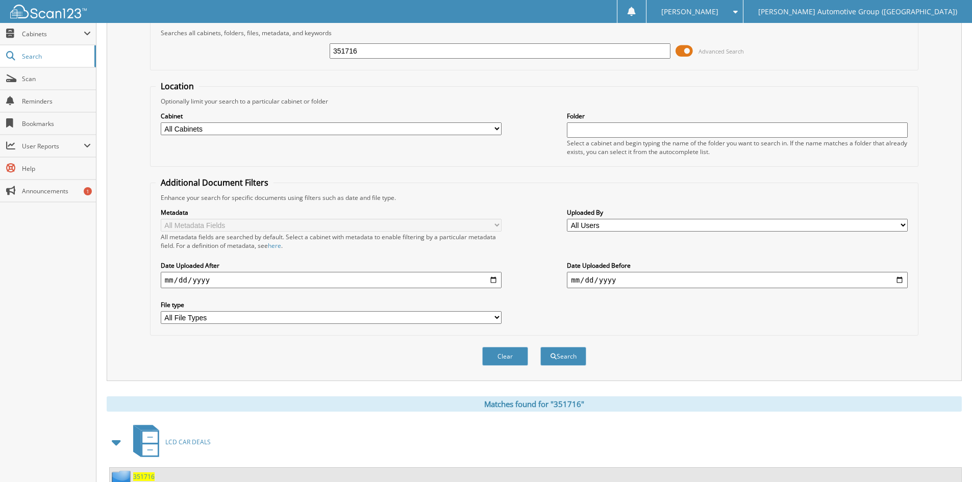
click at [393, 48] on input "351716" at bounding box center [499, 50] width 341 height 15
type input "351718"
click at [540, 347] on button "Search" at bounding box center [563, 356] width 46 height 19
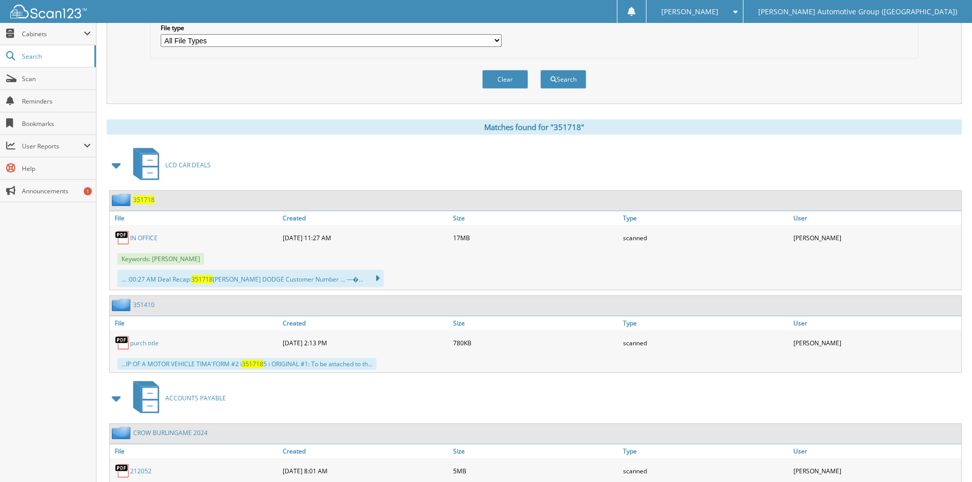
scroll to position [357, 0]
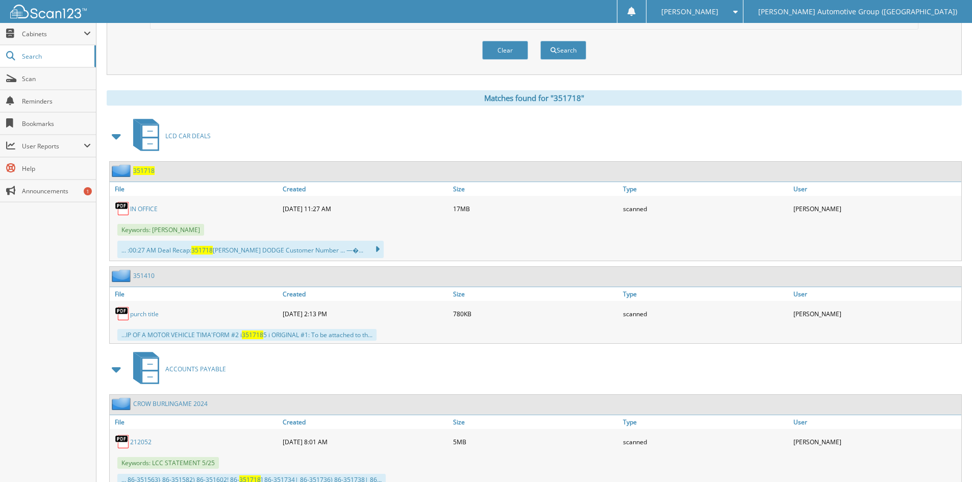
click at [142, 211] on link "IN OFFICE" at bounding box center [144, 209] width 28 height 9
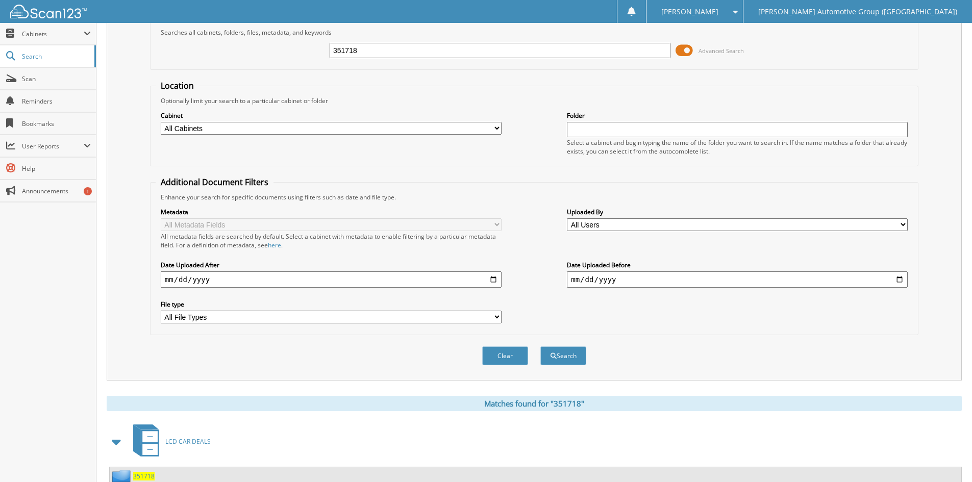
scroll to position [51, 0]
click at [387, 50] on input "351718" at bounding box center [499, 50] width 341 height 15
type input "351720"
click at [540, 347] on button "Search" at bounding box center [563, 356] width 46 height 19
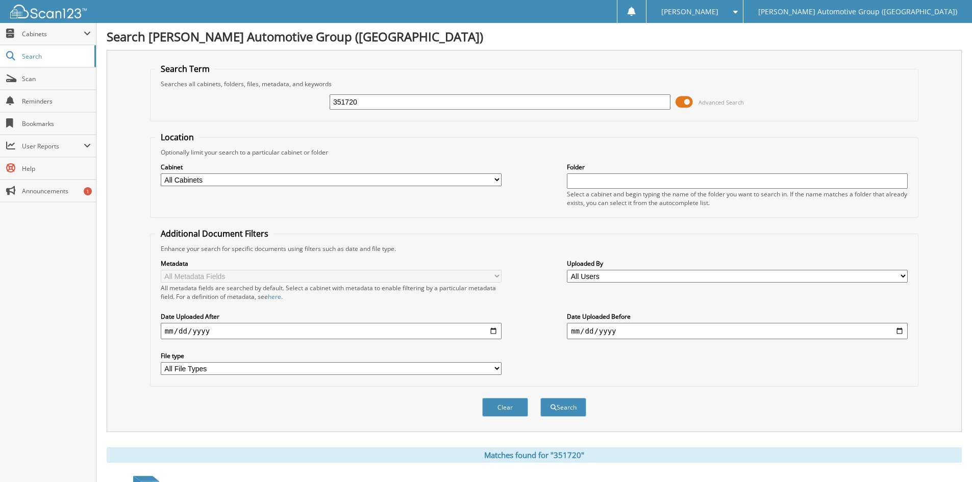
scroll to position [306, 0]
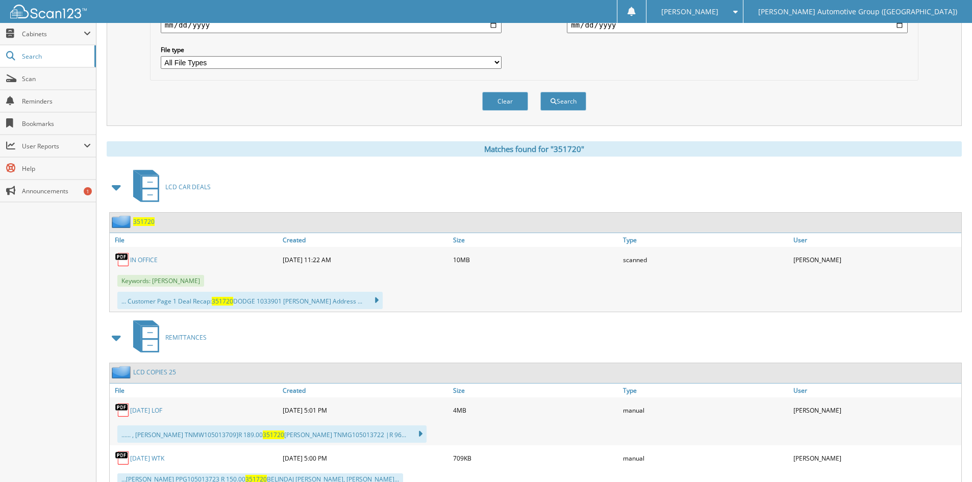
click at [145, 260] on link "IN OFFICE" at bounding box center [144, 260] width 28 height 9
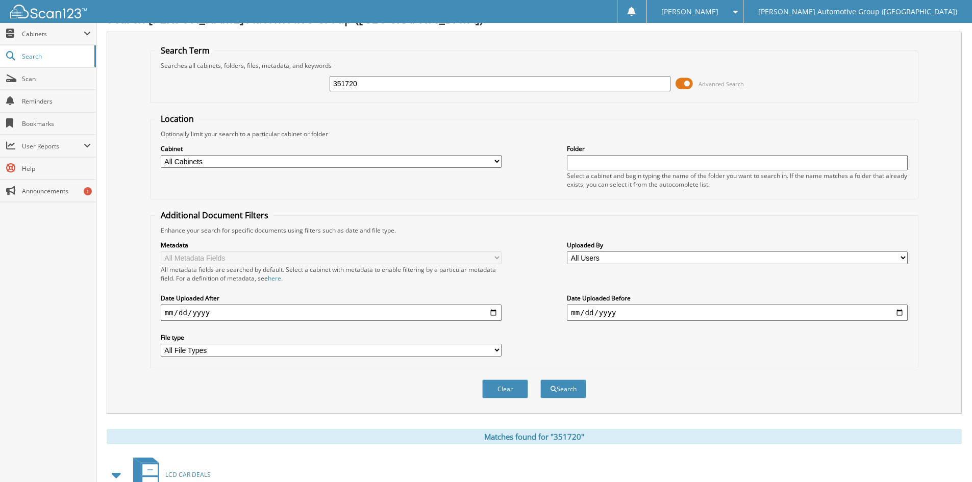
scroll to position [0, 0]
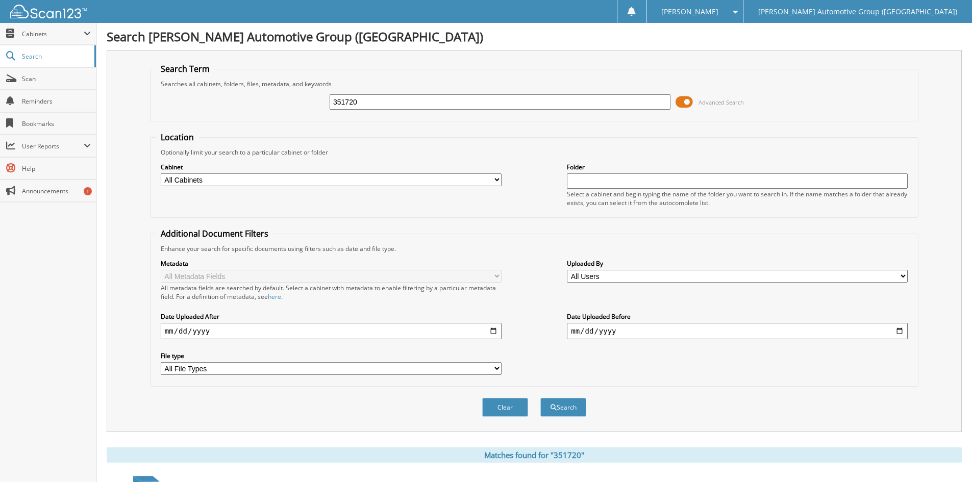
click at [370, 101] on input "351720" at bounding box center [499, 101] width 341 height 15
type input "351482"
click at [562, 406] on button "Search" at bounding box center [563, 407] width 46 height 19
click at [375, 104] on input "351482" at bounding box center [499, 101] width 341 height 15
type input "351469"
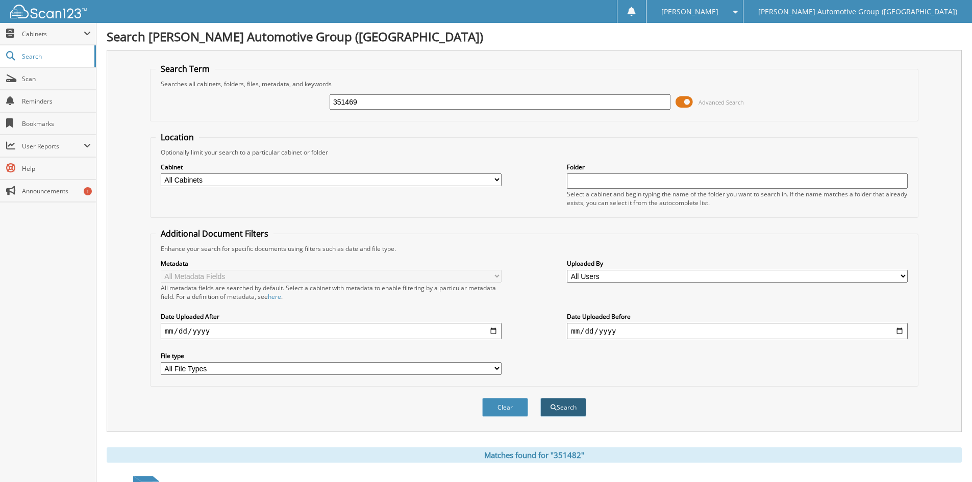
click at [573, 404] on button "Search" at bounding box center [563, 407] width 46 height 19
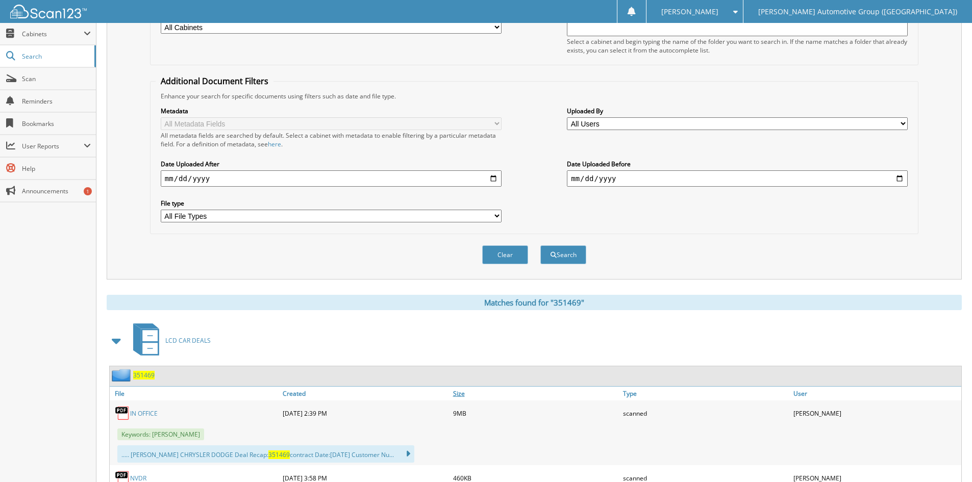
scroll to position [306, 0]
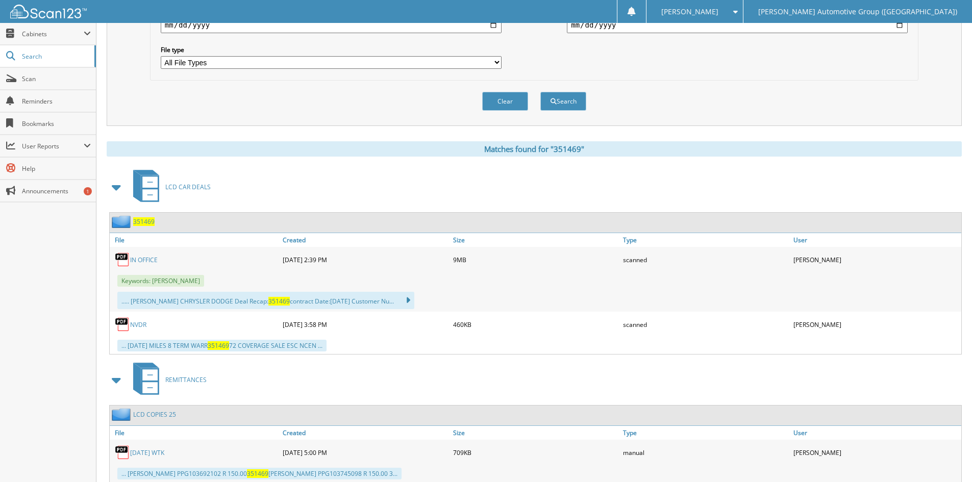
click at [148, 257] on link "IN OFFICE" at bounding box center [144, 260] width 28 height 9
click at [147, 258] on link "IN OFFICE" at bounding box center [144, 260] width 28 height 9
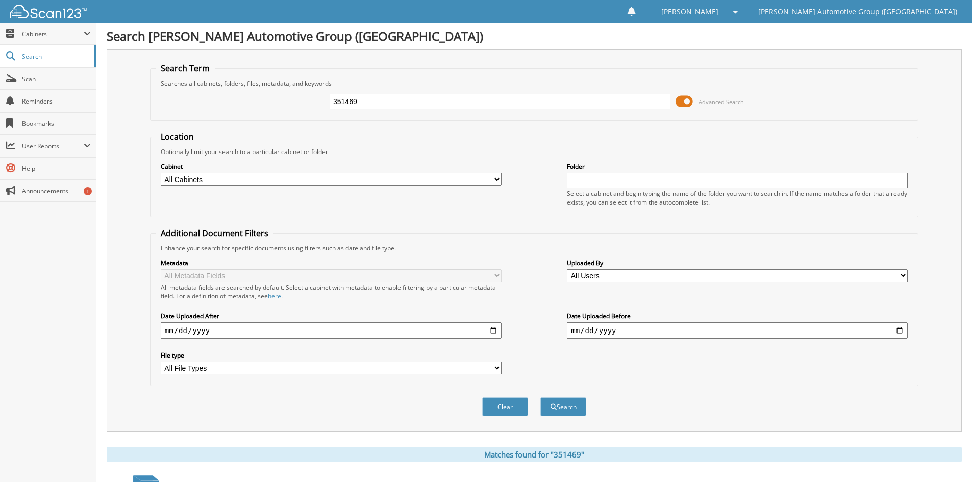
scroll to position [0, 0]
click at [365, 102] on input "351469" at bounding box center [499, 101] width 341 height 15
type input "351472"
click at [540, 398] on button "Search" at bounding box center [563, 407] width 46 height 19
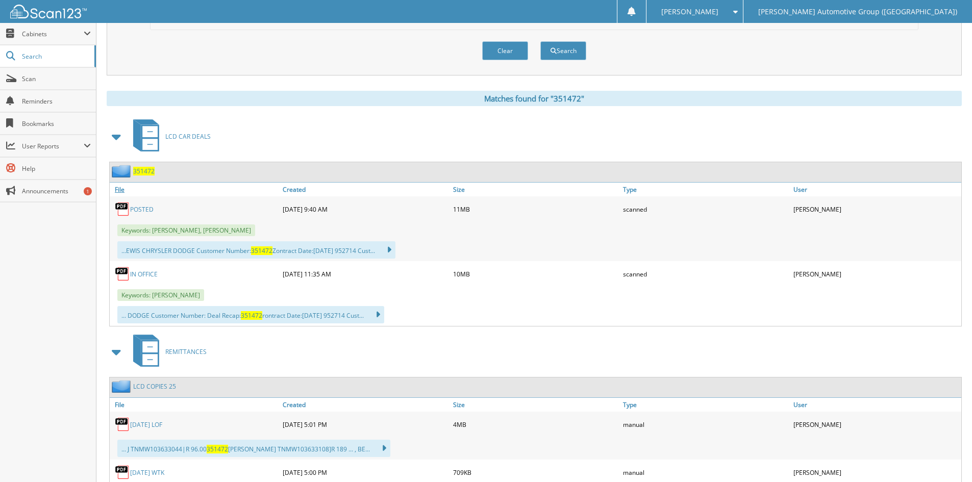
scroll to position [357, 0]
click at [144, 209] on link "POSTED" at bounding box center [141, 209] width 23 height 9
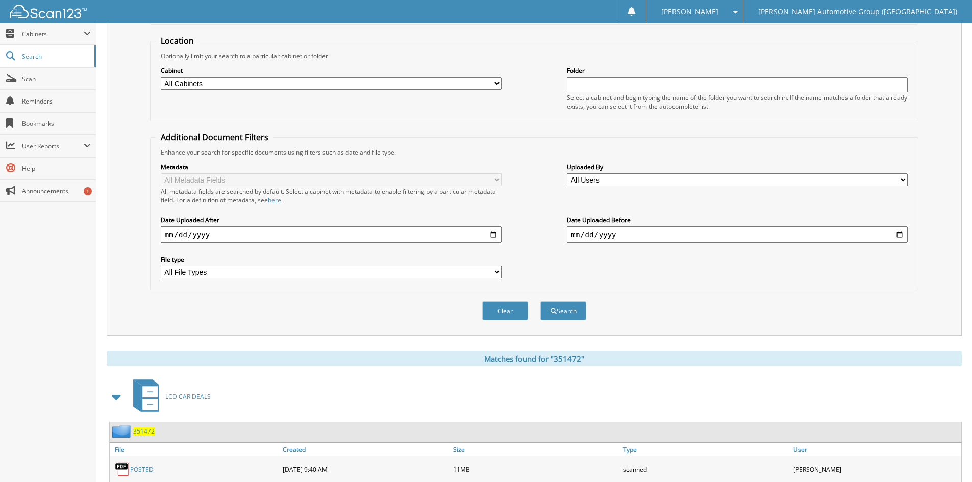
scroll to position [0, 0]
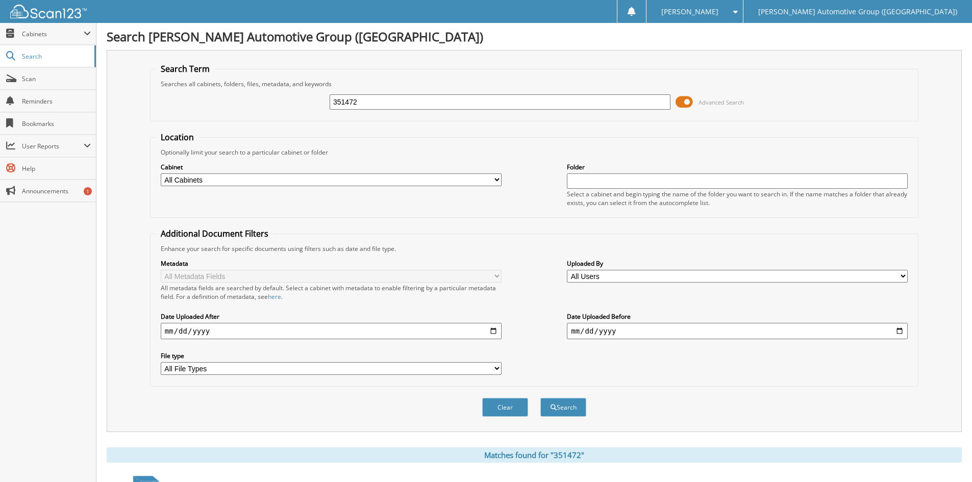
click at [373, 101] on input "351472" at bounding box center [499, 101] width 341 height 15
type input "351482"
click at [540, 398] on button "Search" at bounding box center [563, 407] width 46 height 19
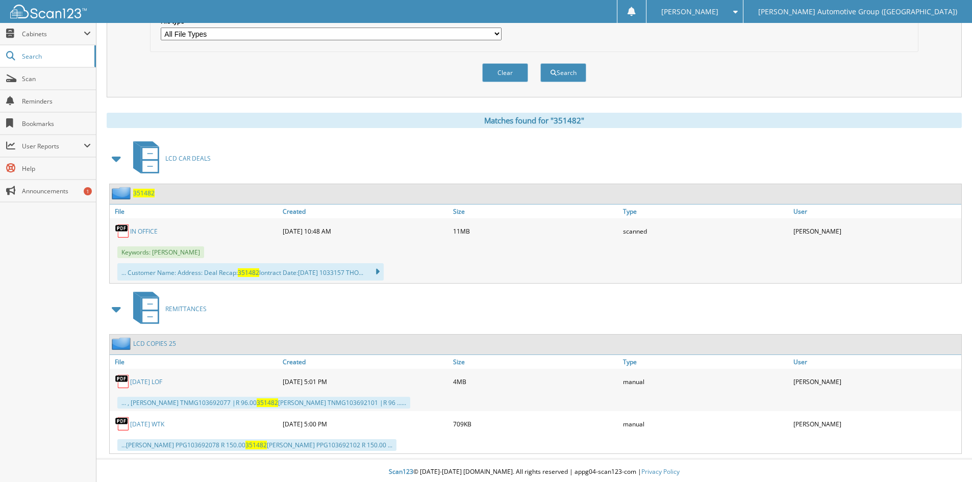
scroll to position [338, 0]
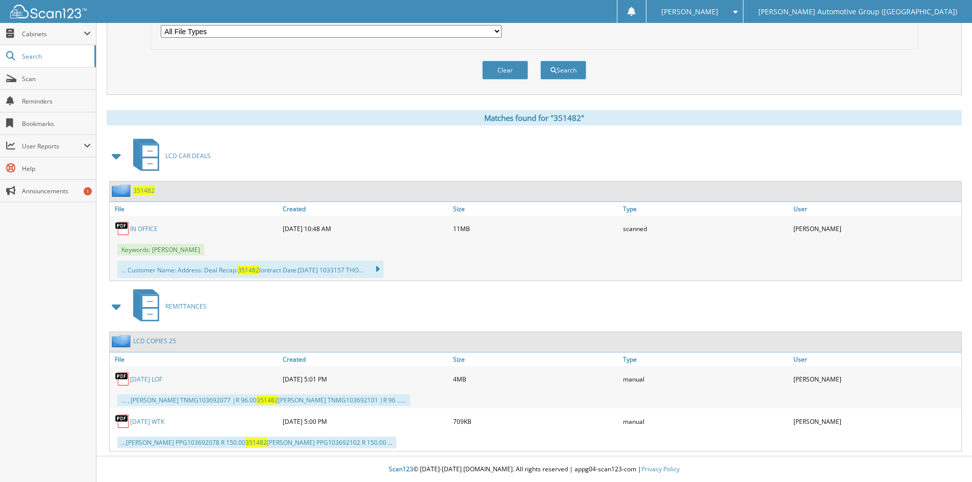
click at [141, 192] on span "351482" at bounding box center [143, 190] width 21 height 9
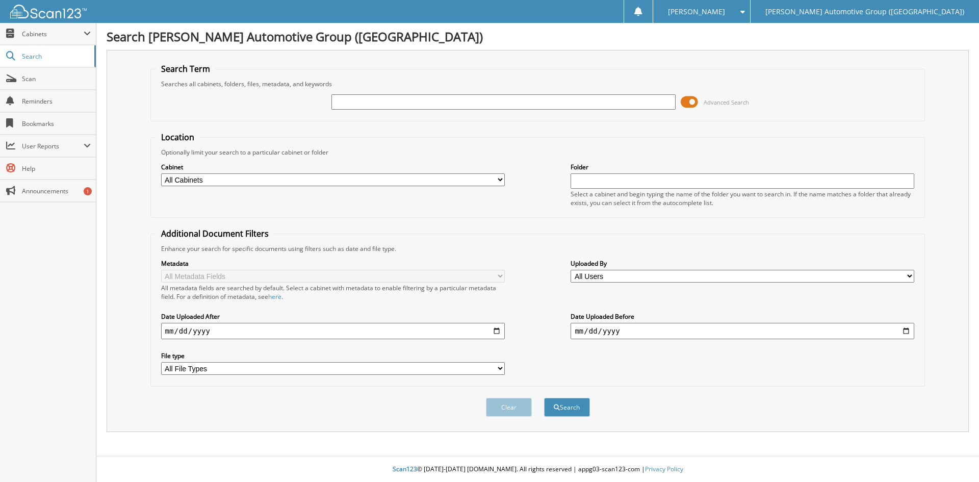
click at [361, 101] on input "text" at bounding box center [504, 101] width 344 height 15
type input "351482"
click at [544, 398] on button "Search" at bounding box center [567, 407] width 46 height 19
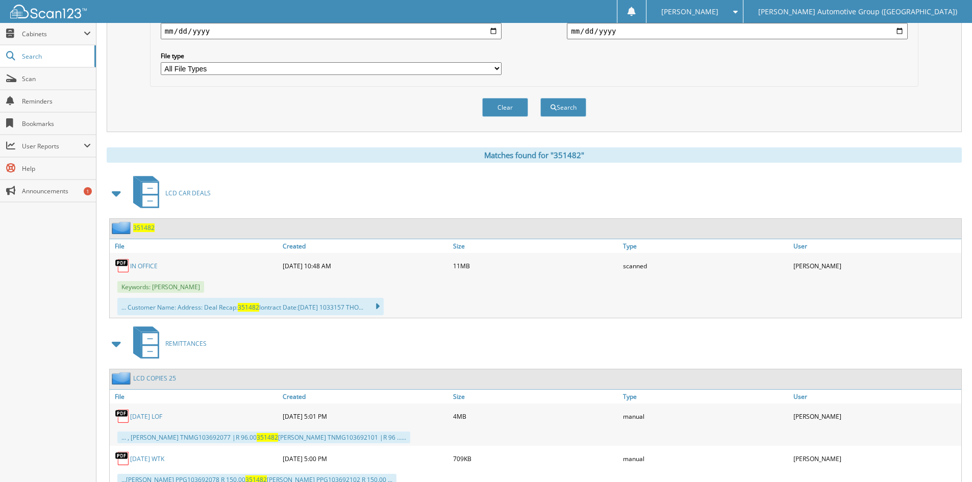
scroll to position [306, 0]
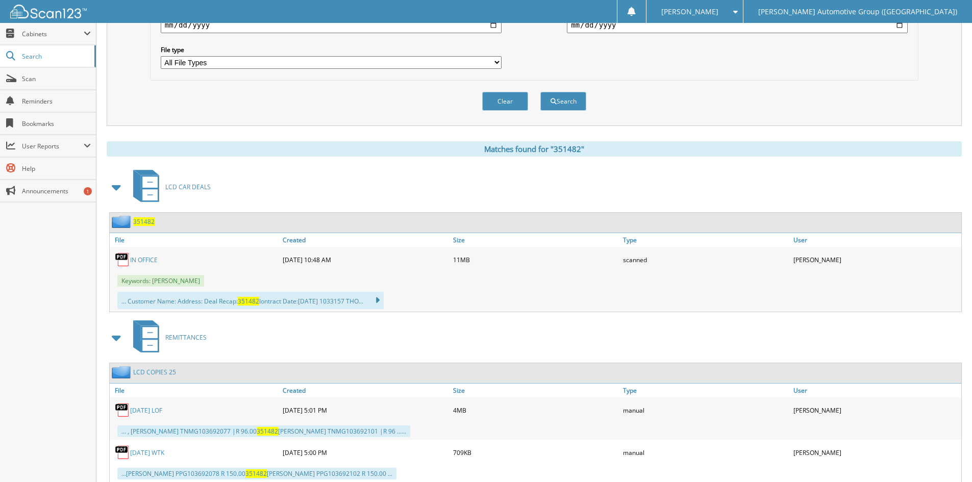
click at [147, 260] on link "IN OFFICE" at bounding box center [144, 260] width 28 height 9
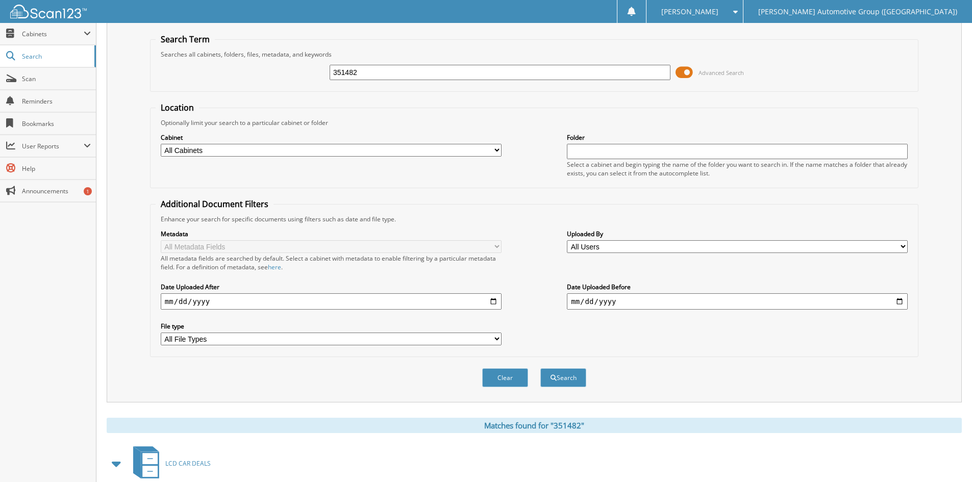
scroll to position [0, 0]
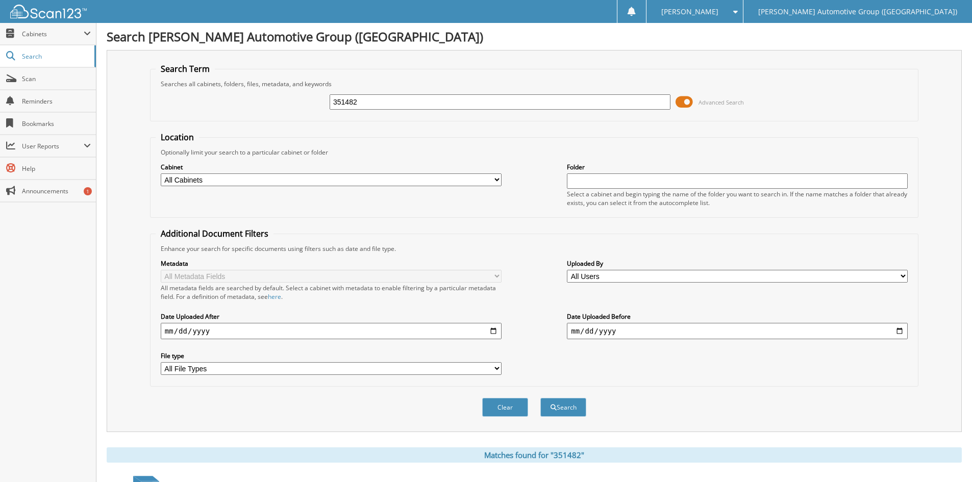
click at [362, 101] on input "351482" at bounding box center [499, 101] width 341 height 15
type input "351484"
click at [540, 398] on button "Search" at bounding box center [563, 407] width 46 height 19
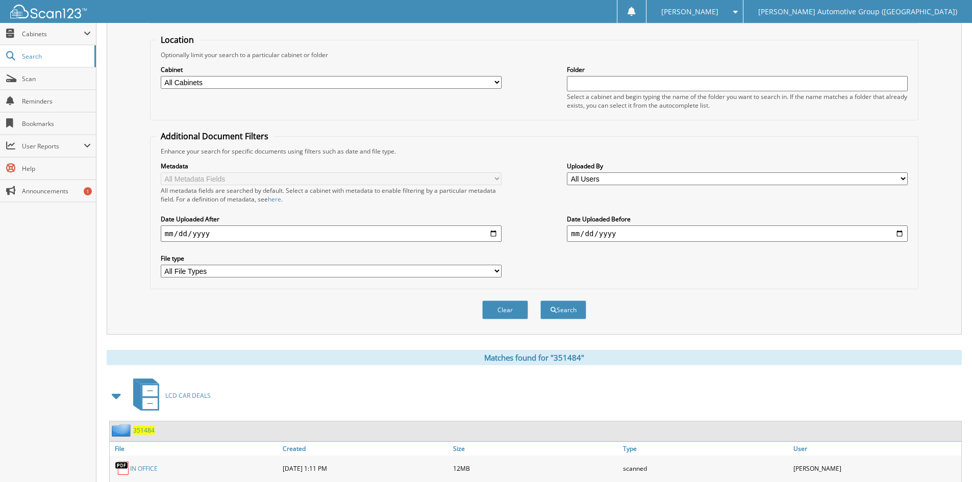
scroll to position [255, 0]
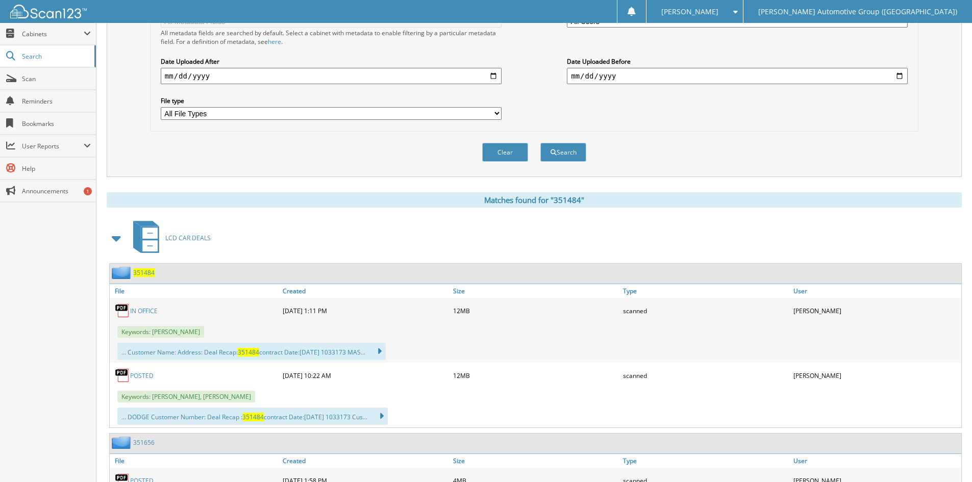
click at [142, 271] on span "351484" at bounding box center [143, 272] width 21 height 9
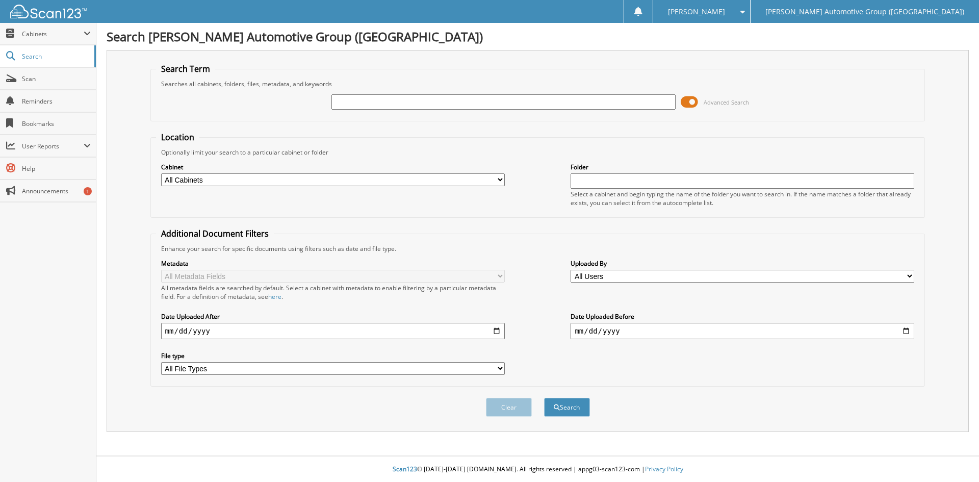
click at [349, 101] on input "text" at bounding box center [504, 101] width 344 height 15
type input "351358"
click at [566, 406] on button "Search" at bounding box center [567, 407] width 46 height 19
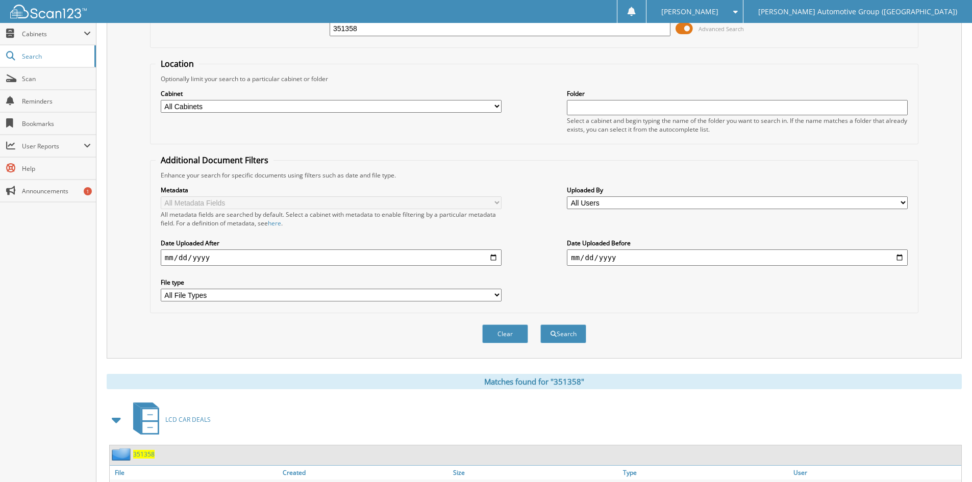
scroll to position [255, 0]
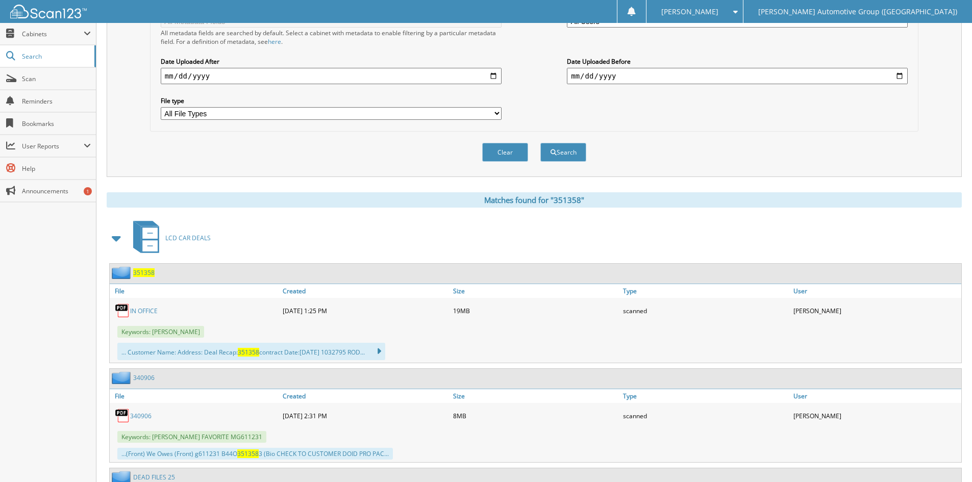
click at [140, 310] on link "IN OFFICE" at bounding box center [144, 311] width 28 height 9
